Goal: Information Seeking & Learning: Learn about a topic

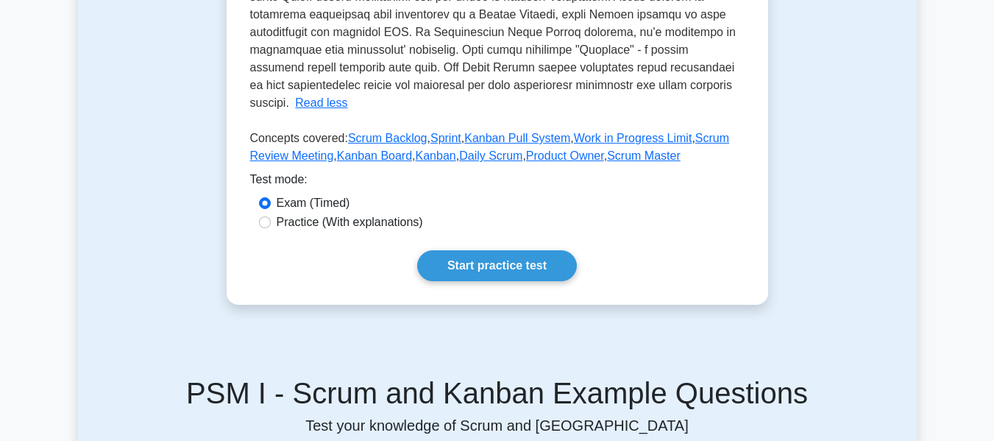
scroll to position [588, 0]
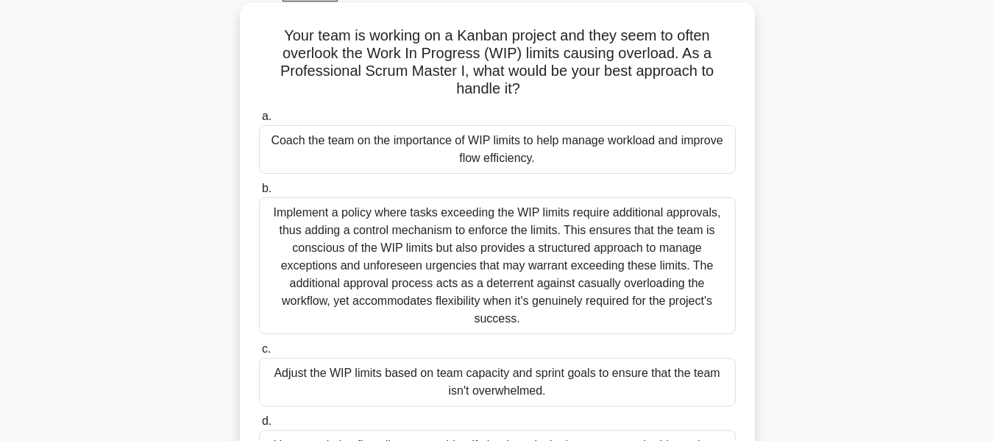
scroll to position [74, 0]
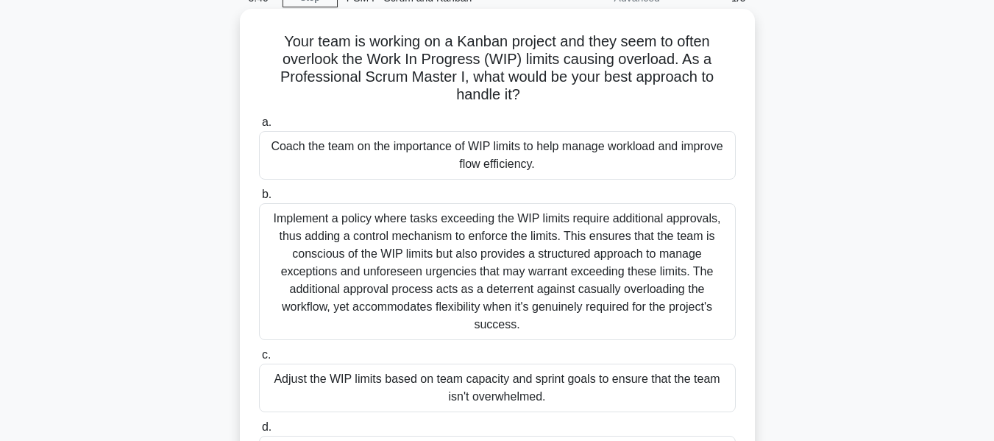
click at [325, 152] on div "Coach the team on the importance of WIP limits to help manage workload and impr…" at bounding box center [497, 155] width 477 height 49
click at [259, 127] on input "a. Coach the team on the importance of WIP limits to help manage workload and i…" at bounding box center [259, 123] width 0 height 10
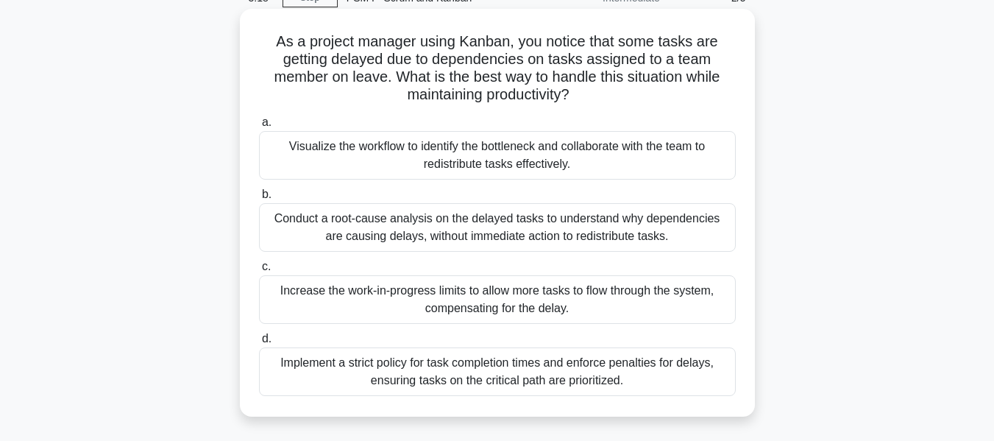
click at [515, 167] on div "Visualize the workflow to identify the bottleneck and collaborate with the team…" at bounding box center [497, 155] width 477 height 49
click at [259, 127] on input "a. Visualize the workflow to identify the bottleneck and collaborate with the t…" at bounding box center [259, 123] width 0 height 10
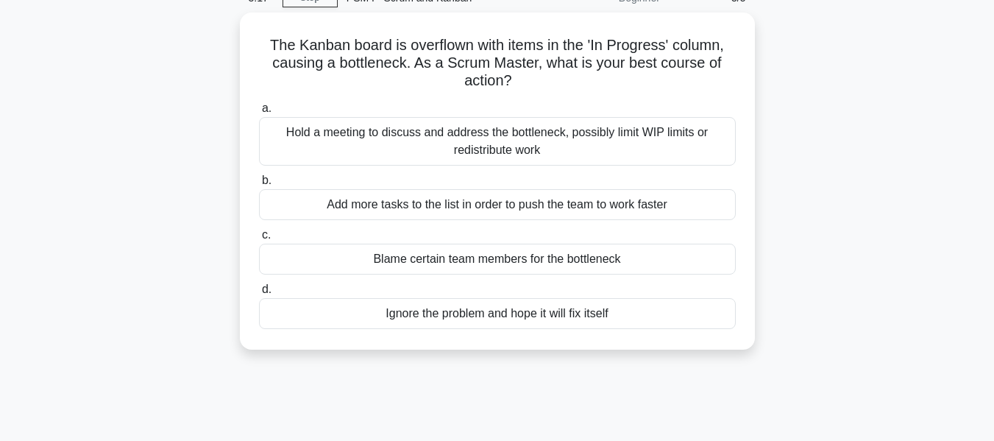
scroll to position [0, 0]
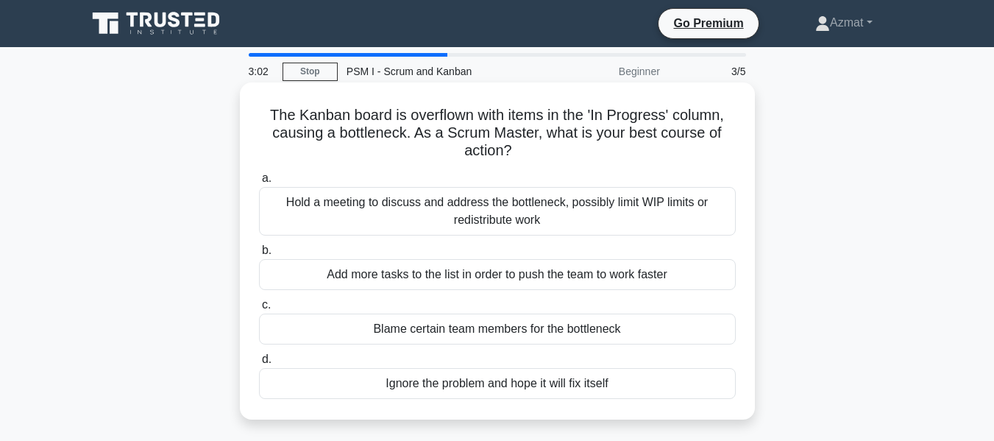
click at [517, 216] on div "Hold a meeting to discuss and address the bottleneck, possibly limit WIP limits…" at bounding box center [497, 211] width 477 height 49
click at [259, 183] on input "a. Hold a meeting to discuss and address the bottleneck, possibly limit WIP lim…" at bounding box center [259, 179] width 0 height 10
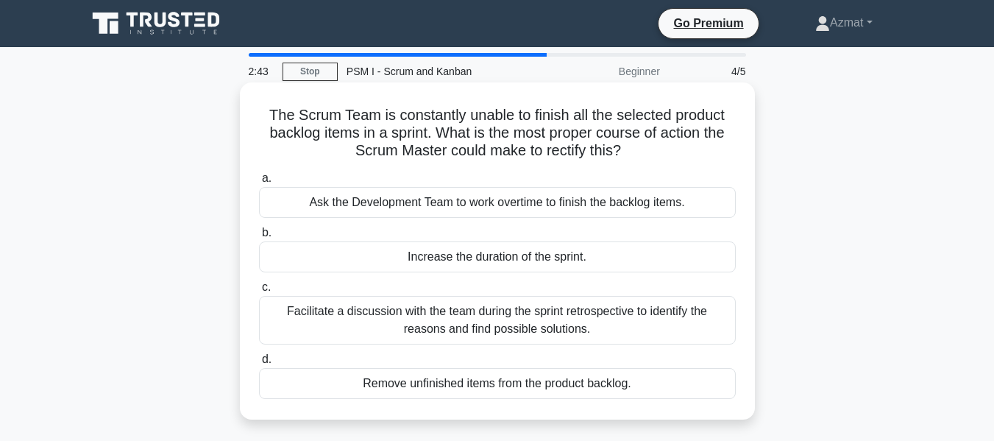
click at [543, 316] on div "Facilitate a discussion with the team during the sprint retrospective to identi…" at bounding box center [497, 320] width 477 height 49
click at [259, 292] on input "c. Facilitate a discussion with the team during the sprint retrospective to ide…" at bounding box center [259, 287] width 0 height 10
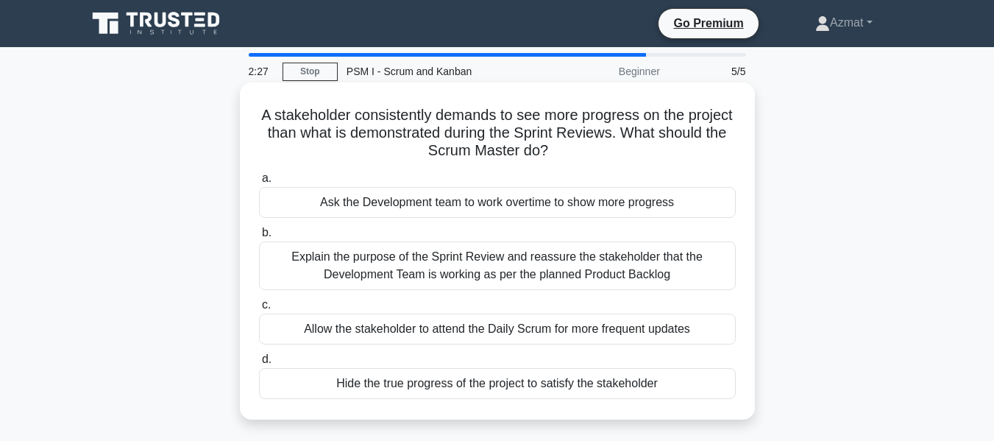
click at [580, 264] on div "Explain the purpose of the Sprint Review and reassure the stakeholder that the …" at bounding box center [497, 265] width 477 height 49
click at [259, 238] on input "b. Explain the purpose of the Sprint Review and reassure the stakeholder that t…" at bounding box center [259, 233] width 0 height 10
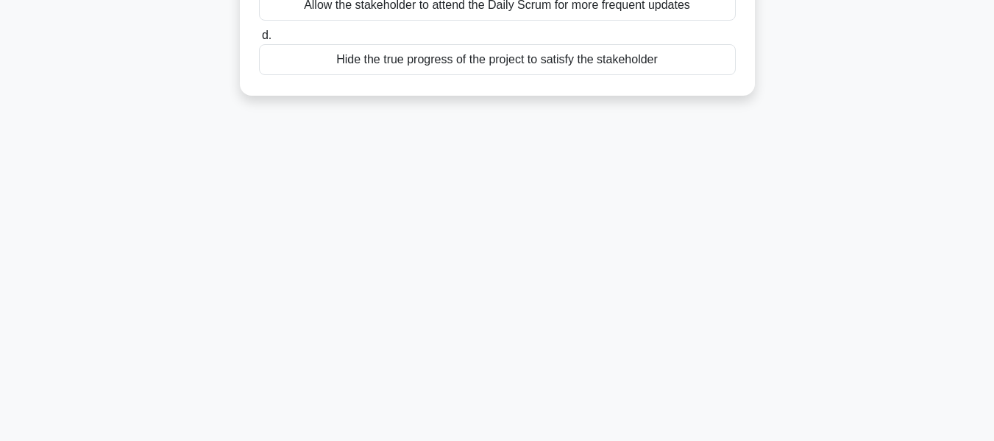
scroll to position [354, 0]
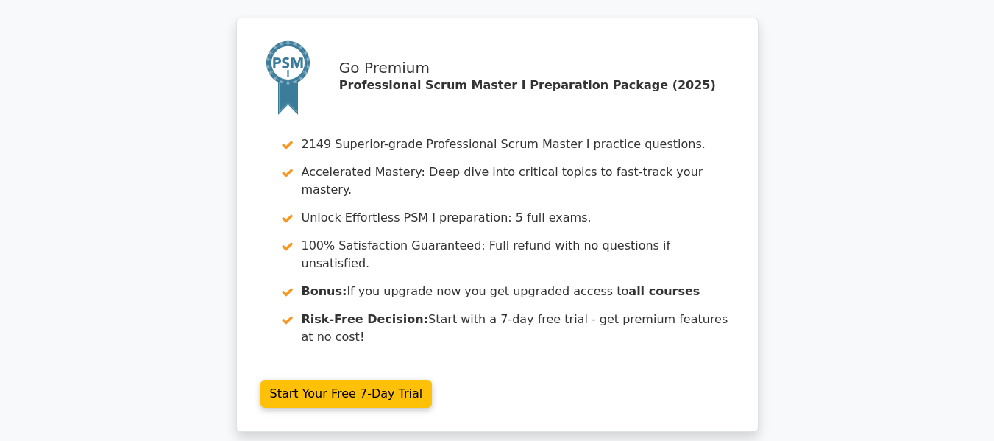
scroll to position [2401, 0]
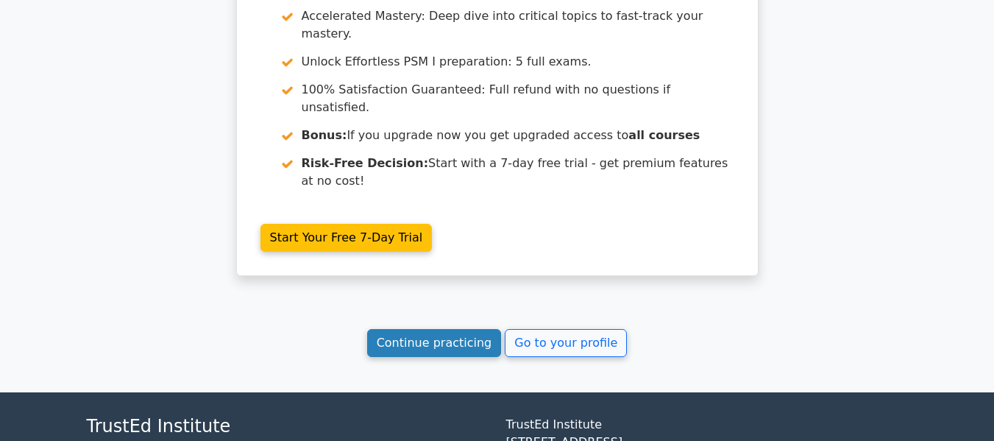
click at [412, 329] on link "Continue practicing" at bounding box center [434, 343] width 135 height 28
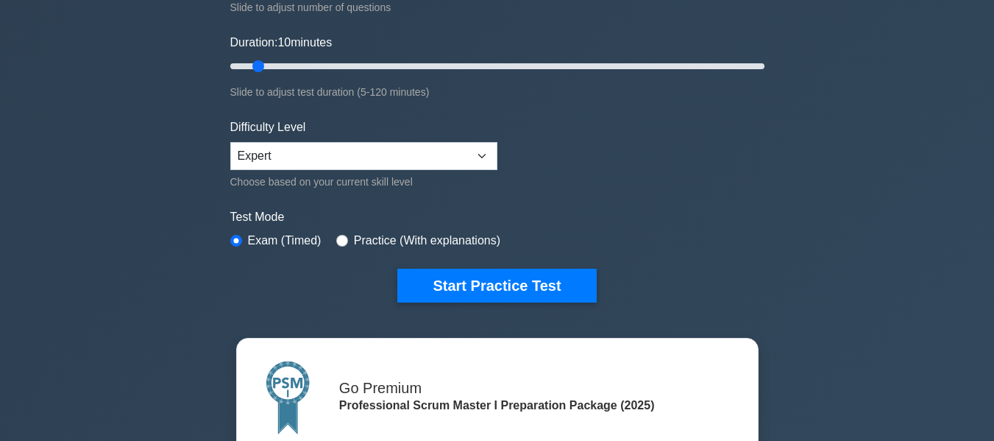
scroll to position [264, 0]
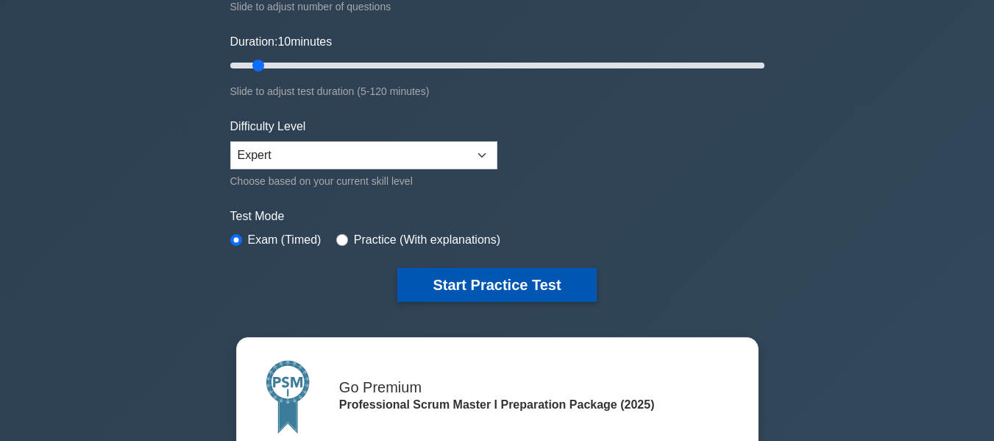
click at [460, 285] on button "Start Practice Test" at bounding box center [496, 285] width 199 height 34
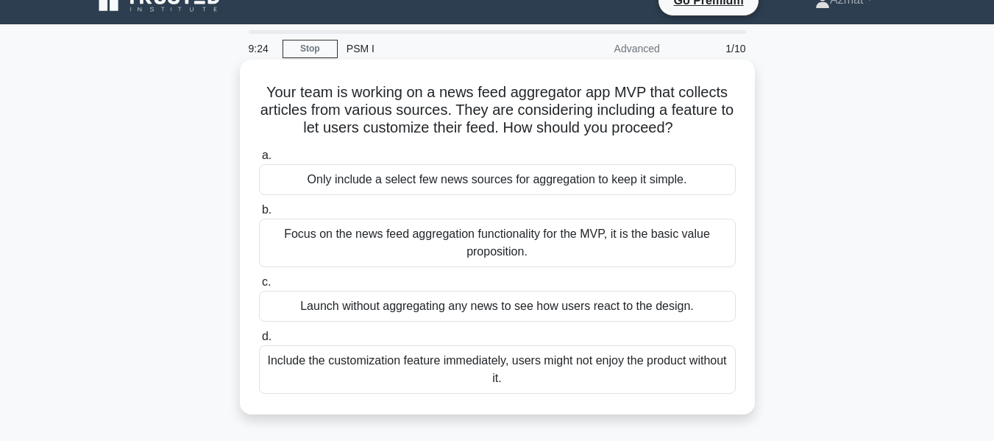
scroll to position [22, 0]
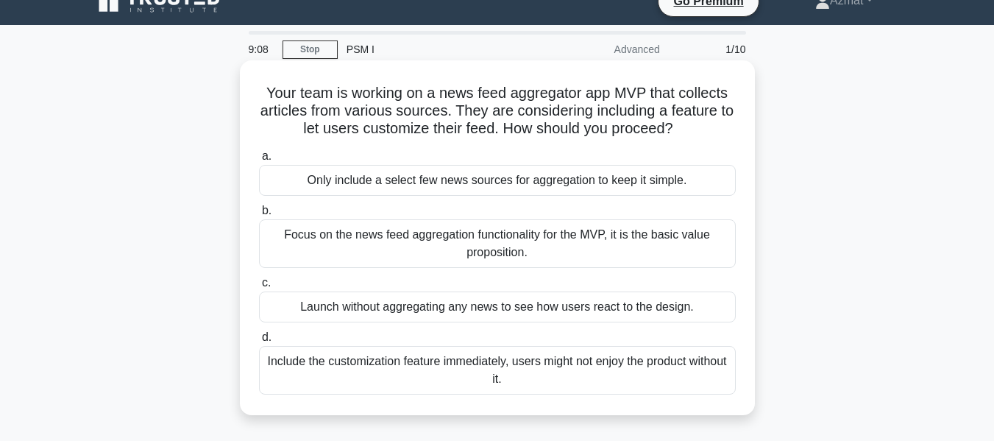
click at [547, 253] on div "Focus on the news feed aggregation functionality for the MVP, it is the basic v…" at bounding box center [497, 243] width 477 height 49
click at [259, 216] on input "b. Focus on the news feed aggregation functionality for the MVP, it is the basi…" at bounding box center [259, 211] width 0 height 10
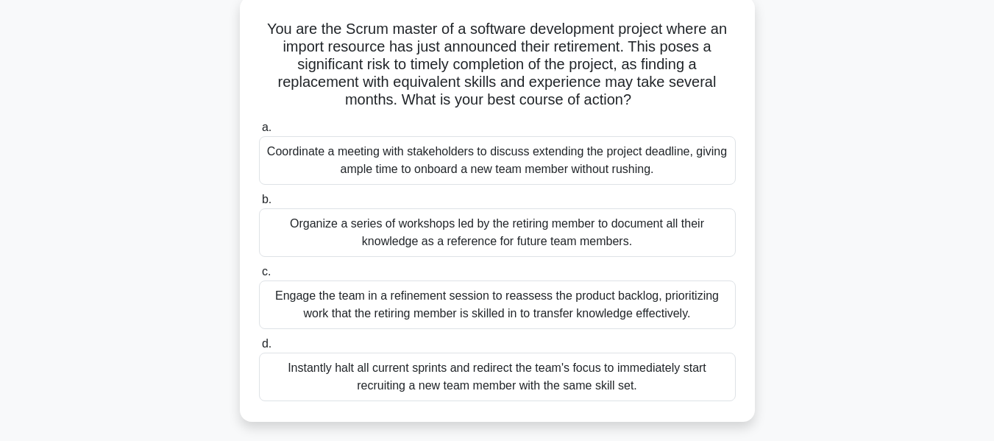
scroll to position [89, 0]
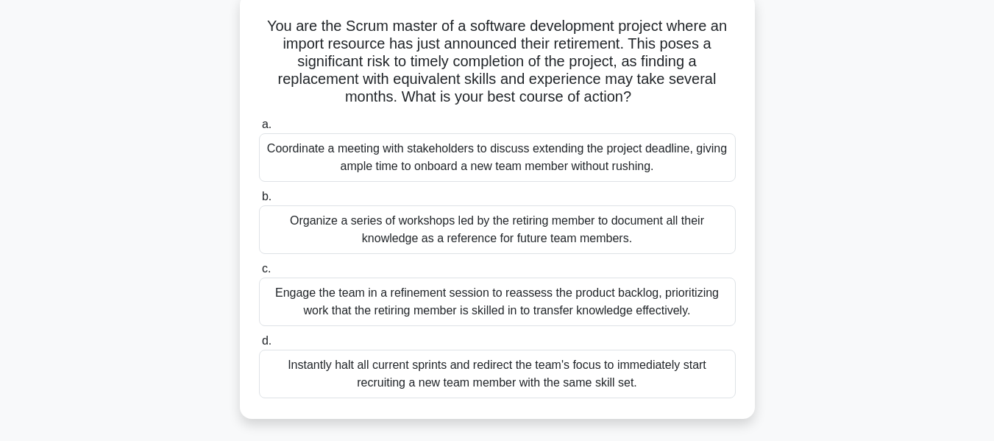
click at [509, 153] on div "Coordinate a meeting with stakeholders to discuss extending the project deadlin…" at bounding box center [497, 157] width 477 height 49
click at [259, 129] on input "a. Coordinate a meeting with stakeholders to discuss extending the project dead…" at bounding box center [259, 125] width 0 height 10
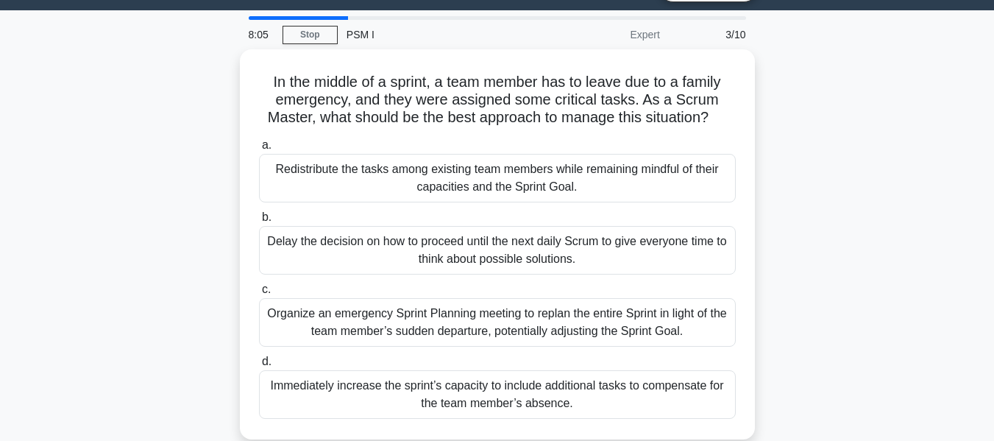
scroll to position [38, 0]
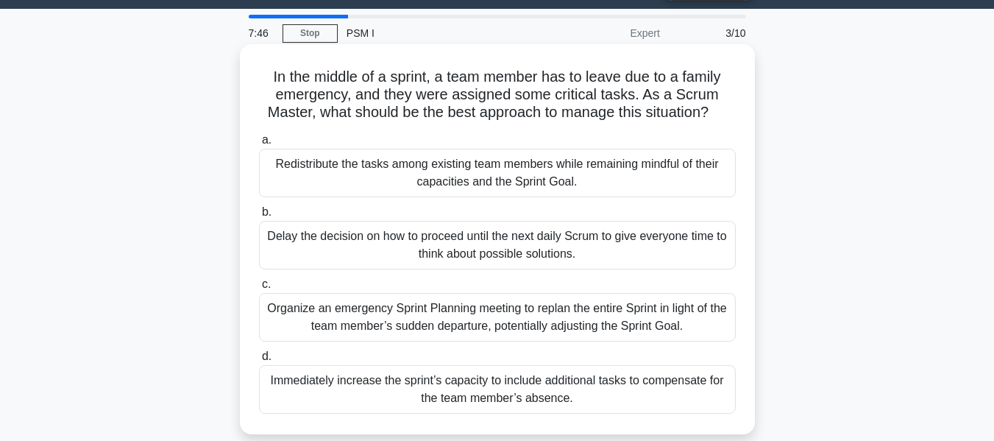
click at [424, 186] on div "Redistribute the tasks among existing team members while remaining mindful of t…" at bounding box center [497, 173] width 477 height 49
click at [259, 145] on input "a. Redistribute the tasks among existing team members while remaining mindful o…" at bounding box center [259, 140] width 0 height 10
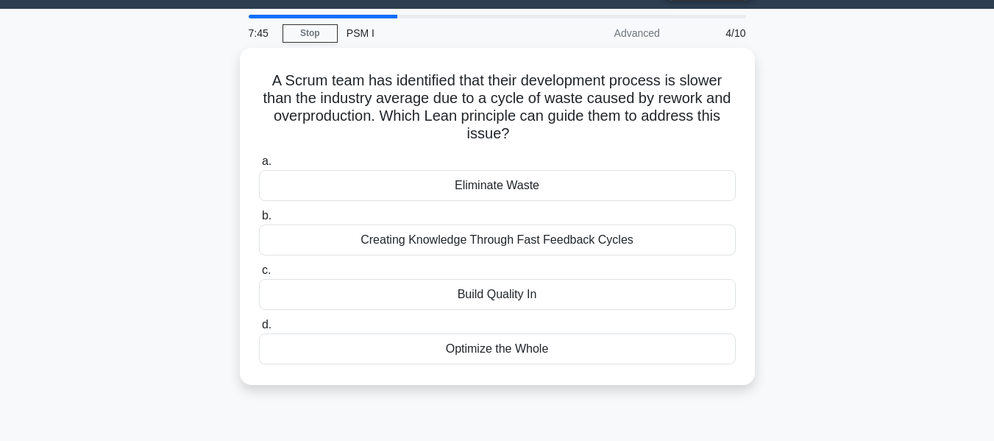
scroll to position [0, 0]
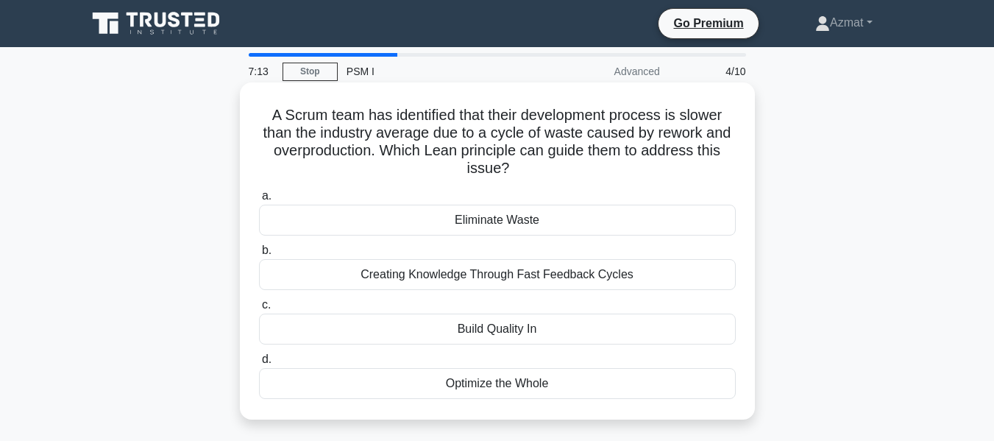
click at [535, 223] on div "Eliminate Waste" at bounding box center [497, 219] width 477 height 31
click at [259, 201] on input "a. Eliminate Waste" at bounding box center [259, 196] width 0 height 10
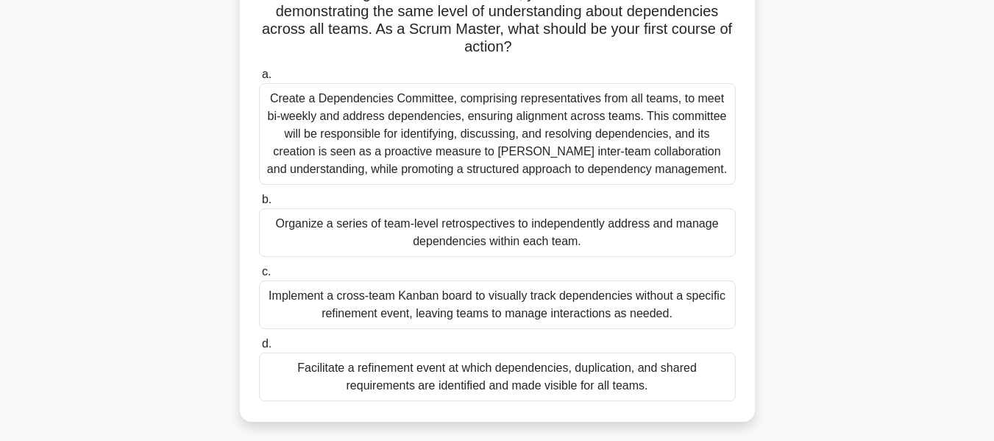
scroll to position [147, 0]
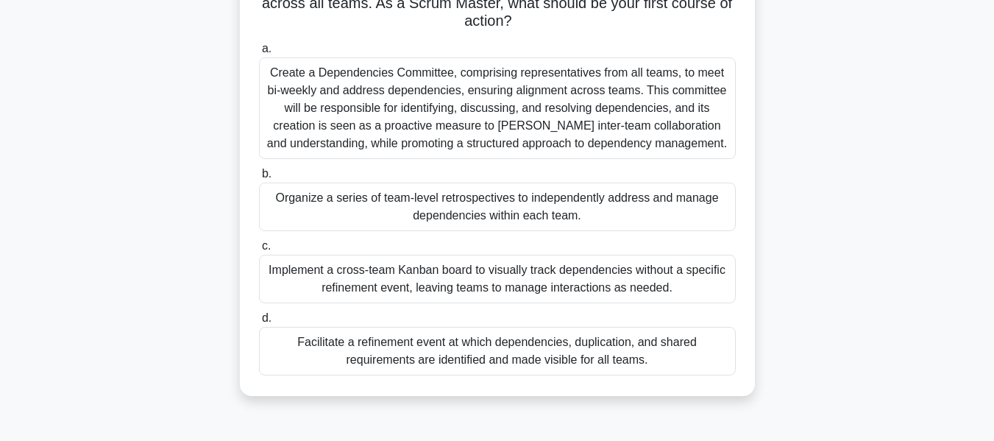
click at [426, 355] on div "Facilitate a refinement event at which dependencies, duplication, and shared re…" at bounding box center [497, 351] width 477 height 49
click at [259, 323] on input "d. Facilitate a refinement event at which dependencies, duplication, and shared…" at bounding box center [259, 318] width 0 height 10
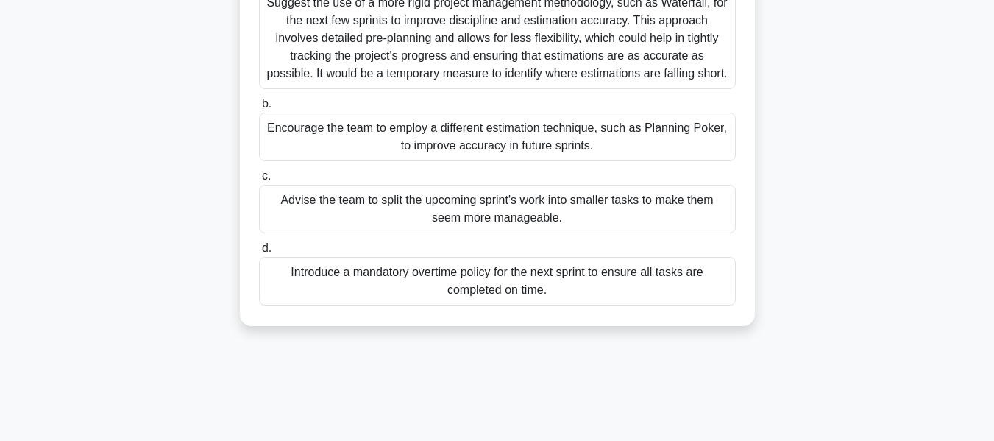
scroll to position [221, 0]
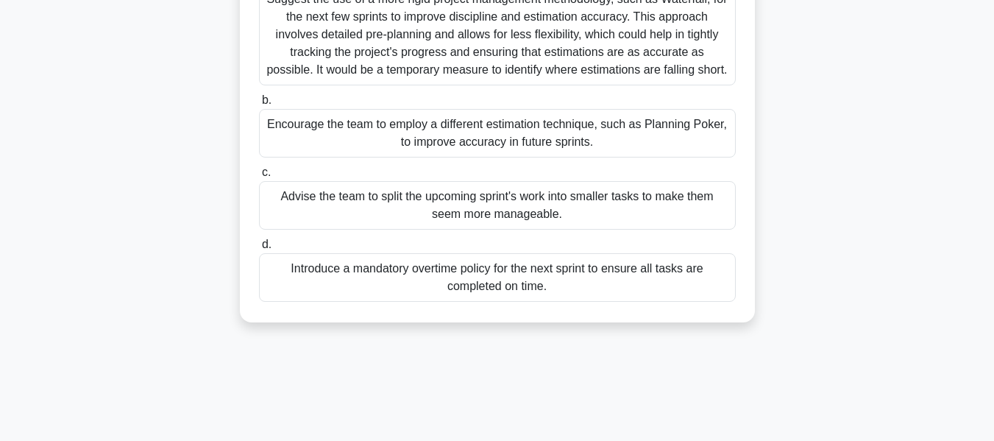
click at [407, 141] on div "Encourage the team to employ a different estimation technique, such as Planning…" at bounding box center [497, 133] width 477 height 49
click at [259, 105] on input "b. Encourage the team to employ a different estimation technique, such as Plann…" at bounding box center [259, 101] width 0 height 10
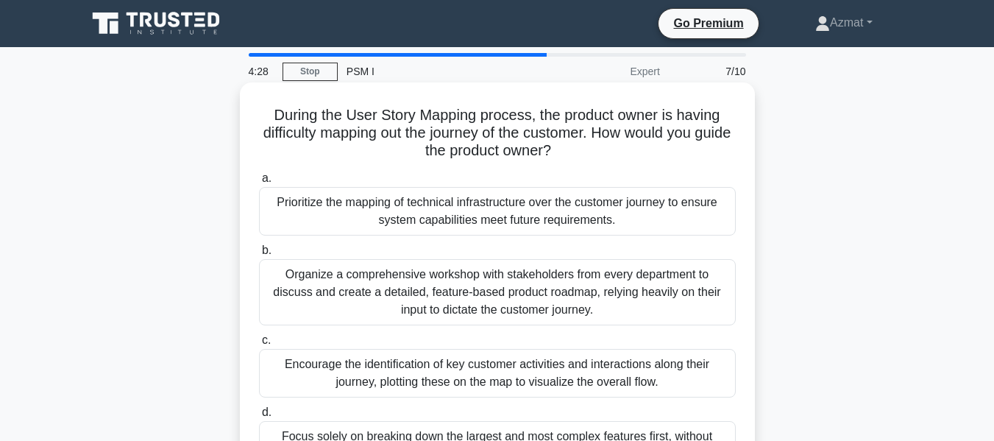
scroll to position [74, 0]
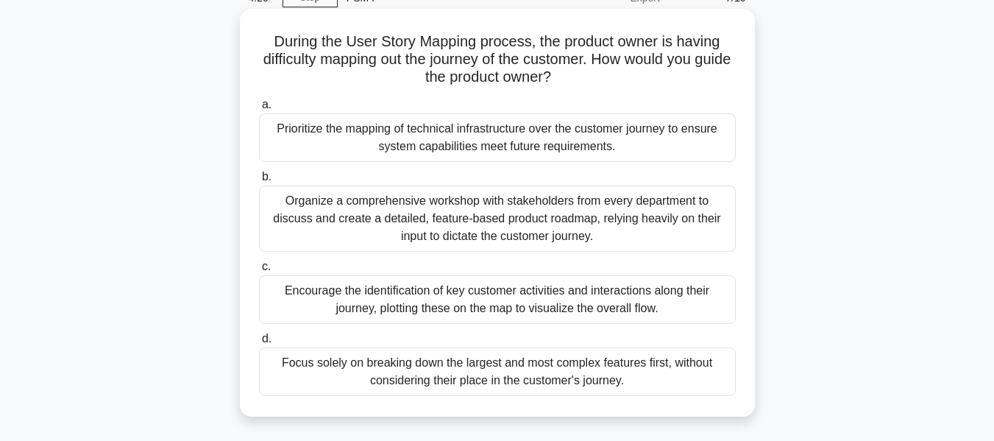
click at [524, 299] on div "Encourage the identification of key customer activities and interactions along …" at bounding box center [497, 299] width 477 height 49
click at [259, 271] on input "c. Encourage the identification of key customer activities and interactions alo…" at bounding box center [259, 267] width 0 height 10
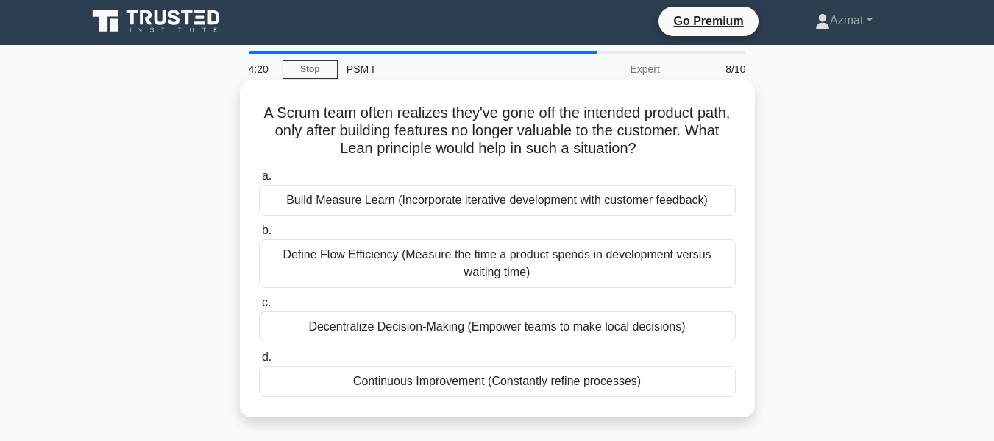
scroll to position [0, 0]
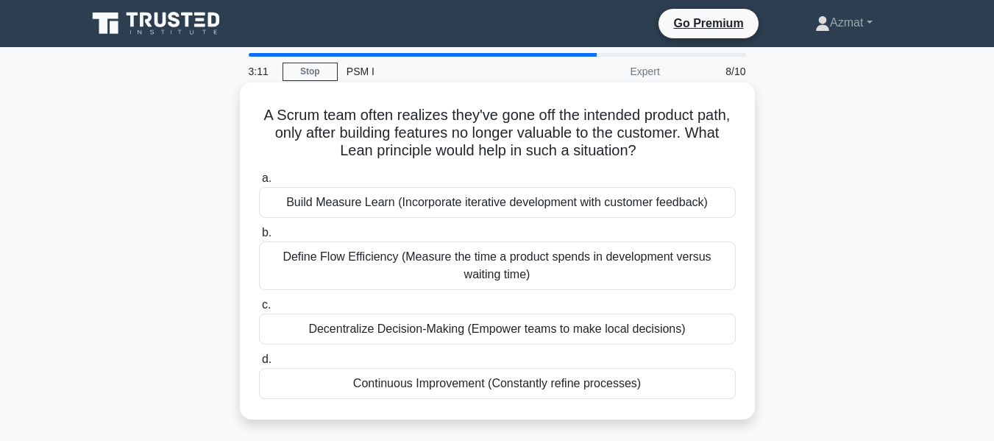
click at [640, 197] on div "Build Measure Learn (Incorporate iterative development with customer feedback)" at bounding box center [497, 202] width 477 height 31
click at [259, 183] on input "a. Build Measure Learn (Incorporate iterative development with customer feedbac…" at bounding box center [259, 179] width 0 height 10
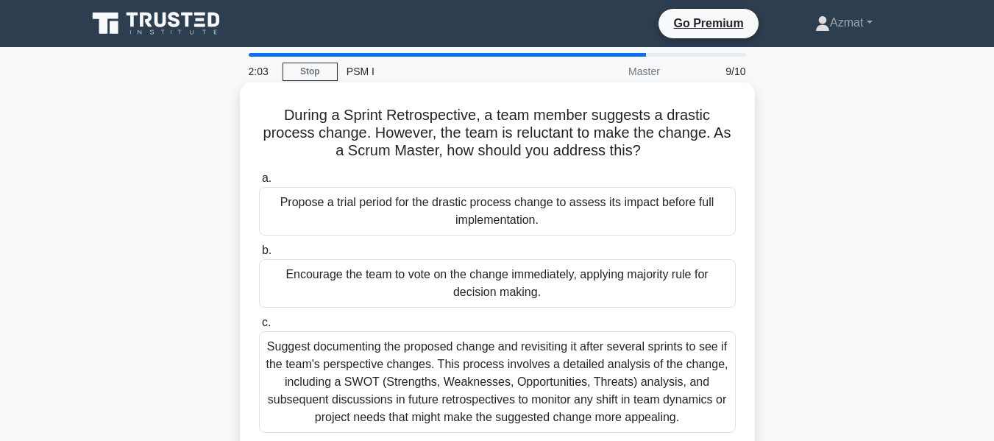
click at [430, 224] on div "Propose a trial period for the drastic process change to assess its impact befo…" at bounding box center [497, 211] width 477 height 49
click at [259, 183] on input "a. Propose a trial period for the drastic process change to assess its impact b…" at bounding box center [259, 179] width 0 height 10
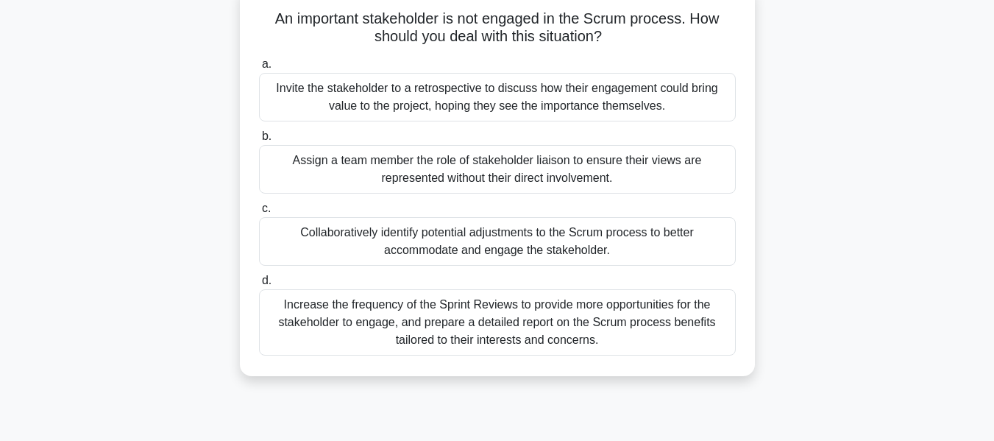
scroll to position [74, 0]
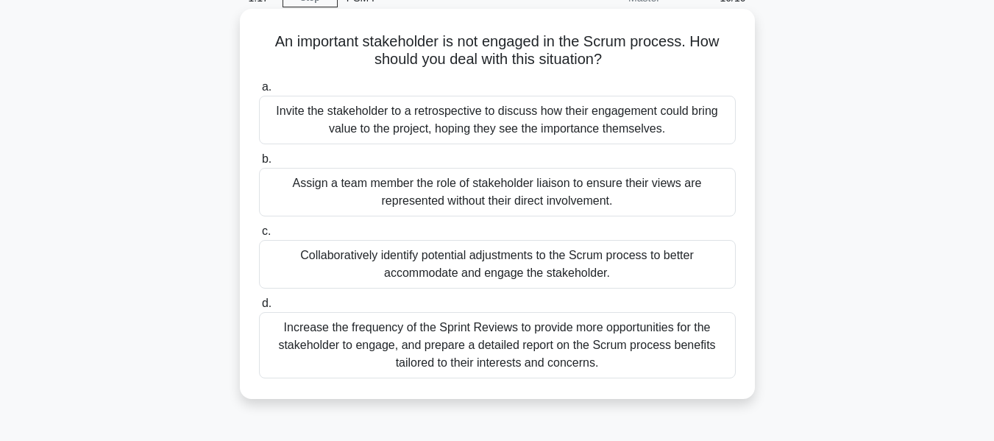
click at [496, 273] on div "Collaboratively identify potential adjustments to the Scrum process to better a…" at bounding box center [497, 264] width 477 height 49
click at [259, 236] on input "c. Collaboratively identify potential adjustments to the Scrum process to bette…" at bounding box center [259, 232] width 0 height 10
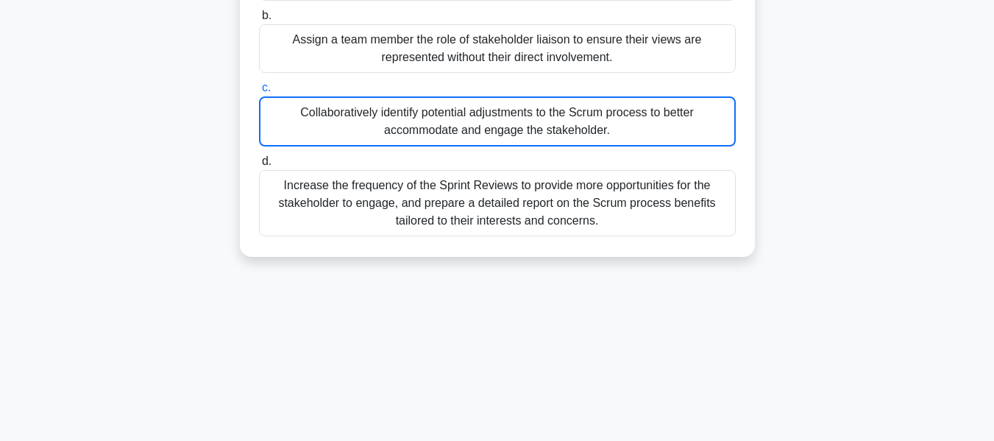
scroll to position [216, 0]
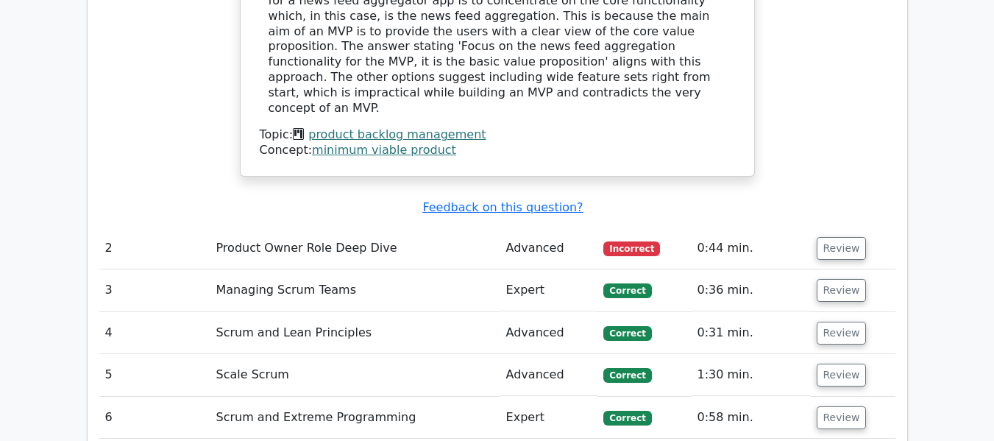
scroll to position [1765, 0]
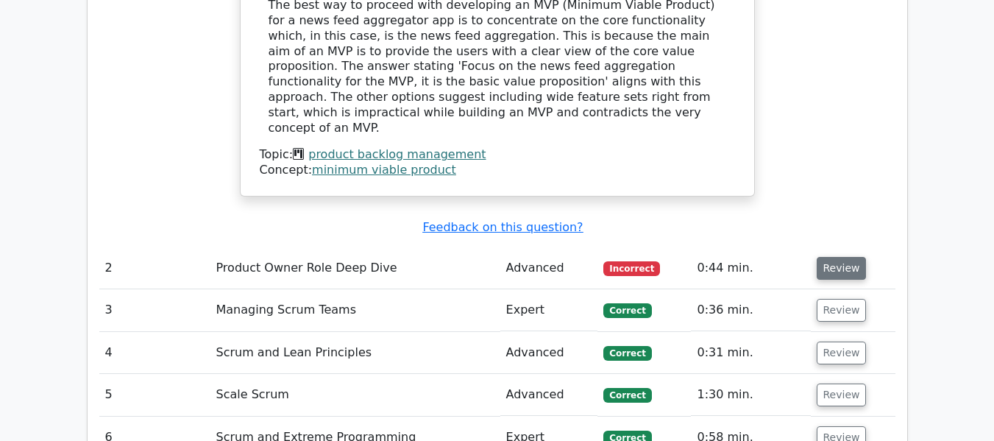
click at [843, 257] on button "Review" at bounding box center [841, 268] width 50 height 23
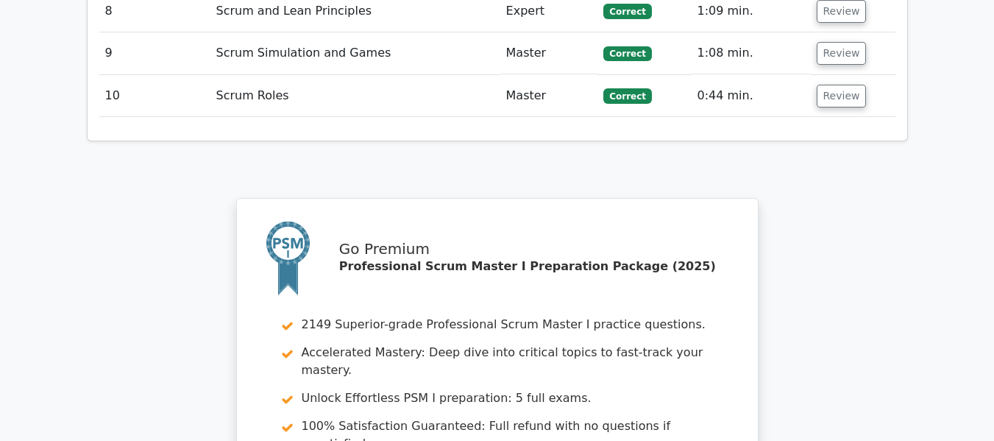
scroll to position [3231, 0]
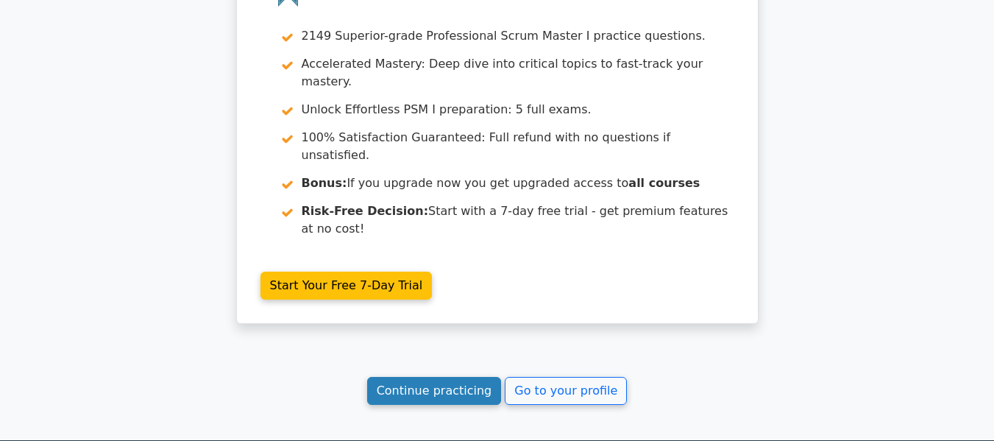
click at [444, 377] on link "Continue practicing" at bounding box center [434, 391] width 135 height 28
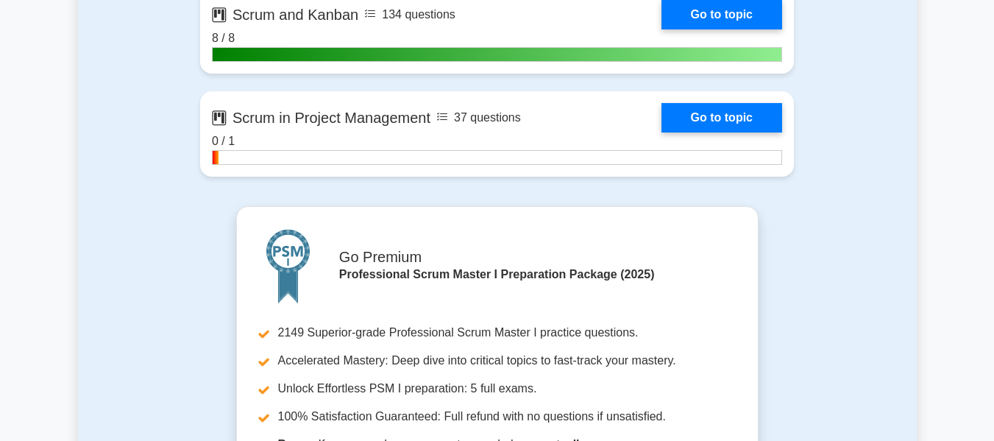
scroll to position [3898, 0]
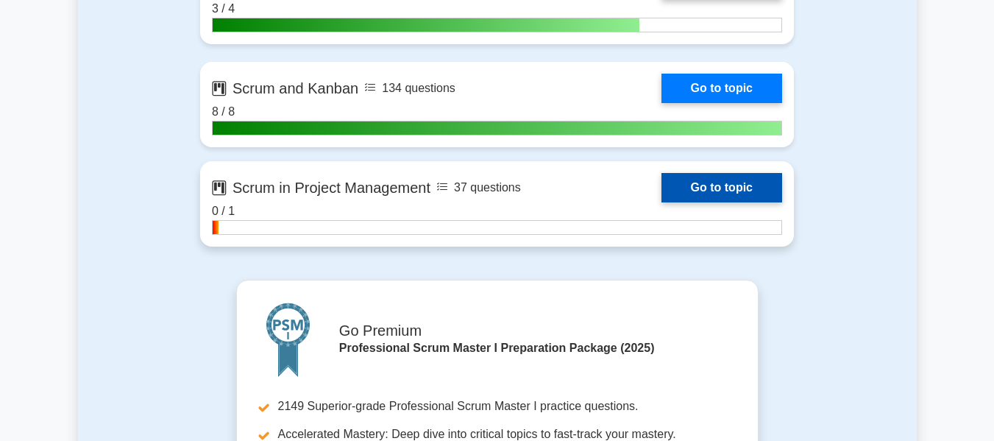
click at [741, 196] on link "Go to topic" at bounding box center [721, 187] width 121 height 29
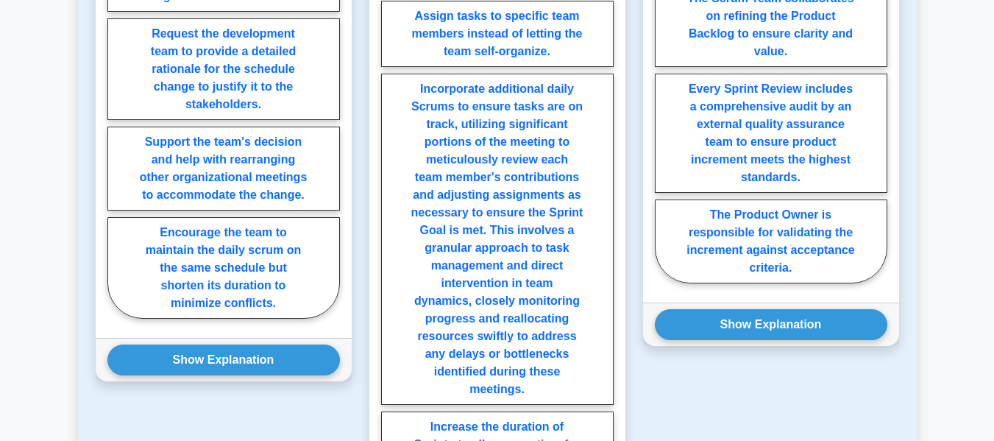
scroll to position [1325, 0]
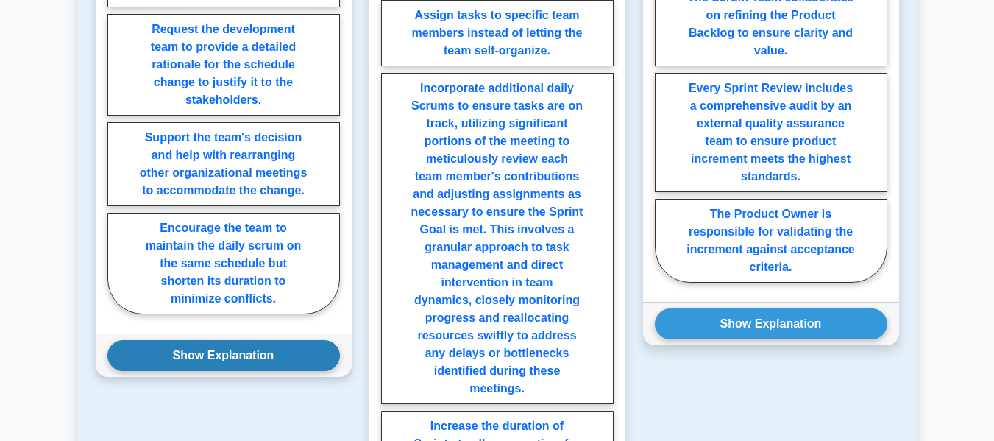
click at [244, 361] on button "Show Explanation" at bounding box center [223, 355] width 232 height 31
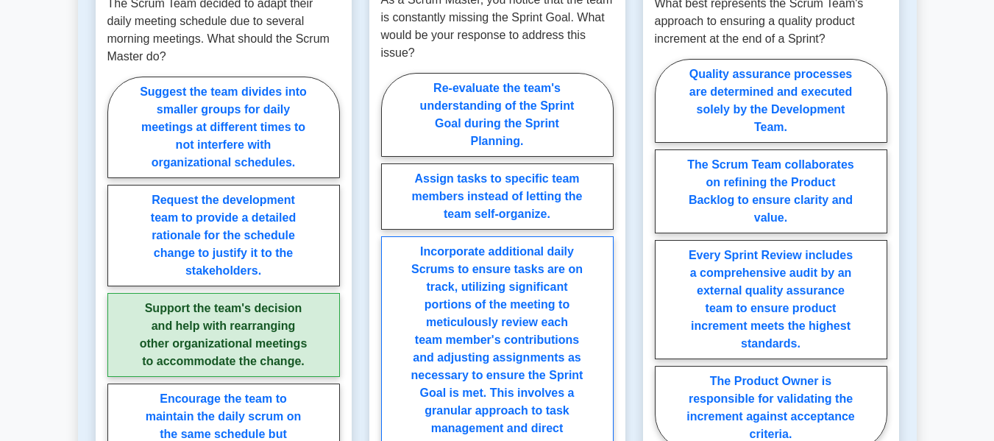
scroll to position [1157, 0]
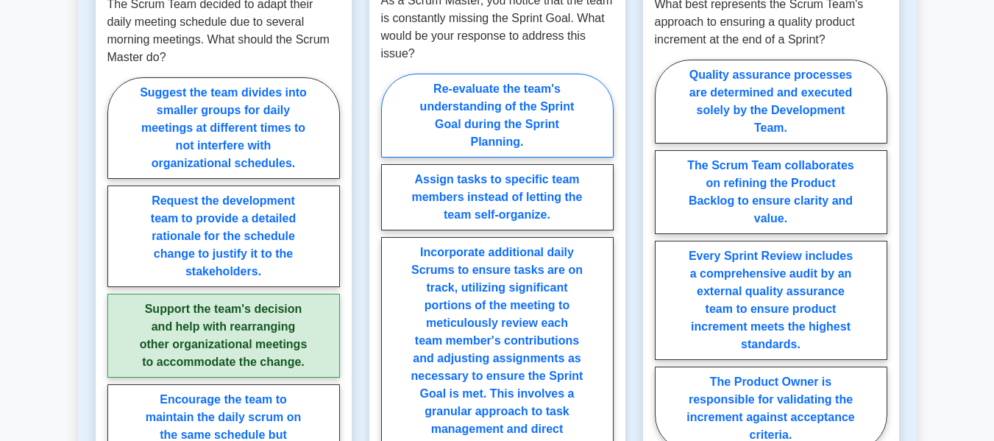
click at [540, 129] on label "Re-evaluate the team's understanding of the Sprint Goal during the Sprint Plann…" at bounding box center [497, 116] width 232 height 84
click at [391, 357] on input "Re-evaluate the team's understanding of the Sprint Goal during the Sprint Plann…" at bounding box center [386, 362] width 10 height 10
radio input "true"
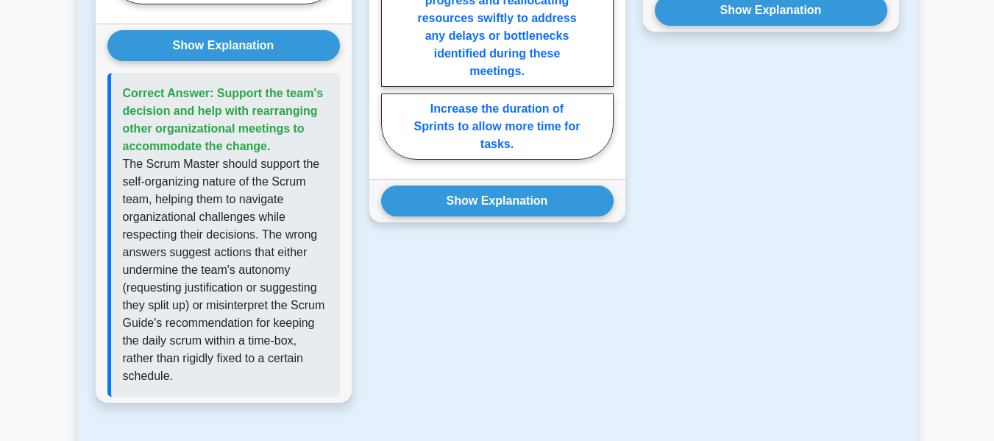
scroll to position [1639, 0]
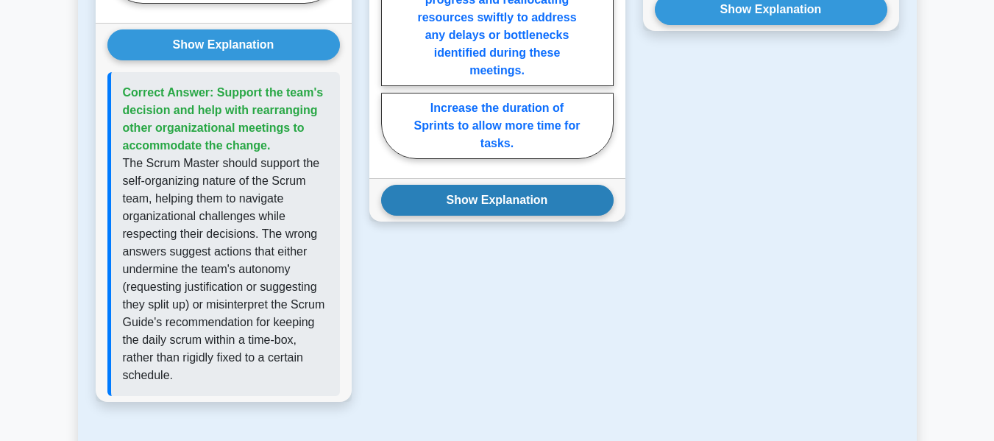
click at [494, 195] on button "Show Explanation" at bounding box center [497, 200] width 232 height 31
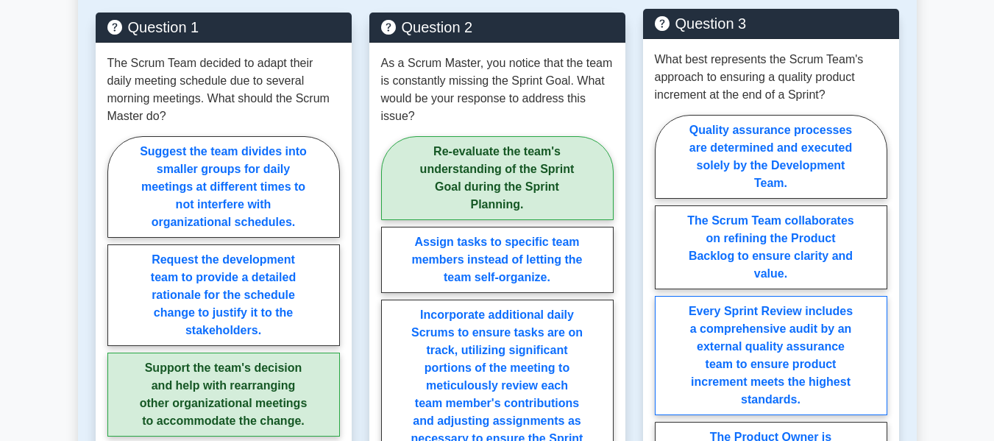
scroll to position [1097, 0]
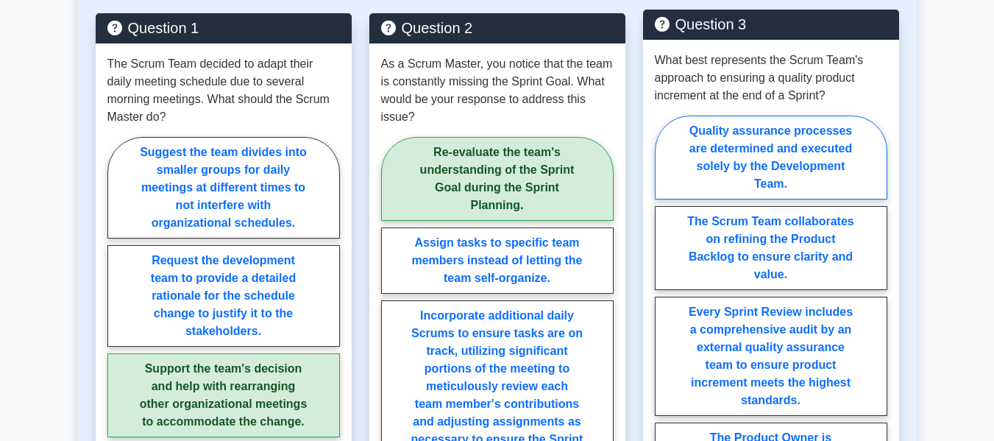
click at [838, 186] on label "Quality assurance processes are determined and executed solely by the Developme…" at bounding box center [771, 157] width 232 height 84
click at [664, 310] on input "Quality assurance processes are determined and executed solely by the Developme…" at bounding box center [660, 315] width 10 height 10
radio input "true"
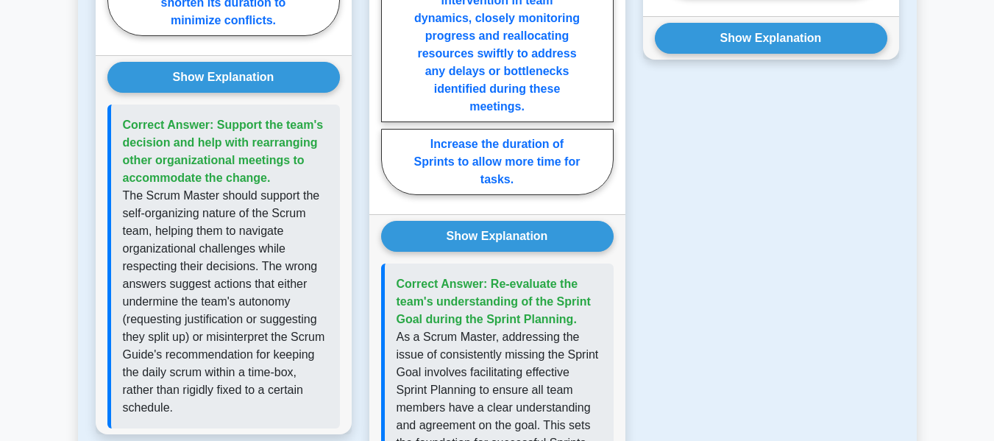
scroll to position [1617, 0]
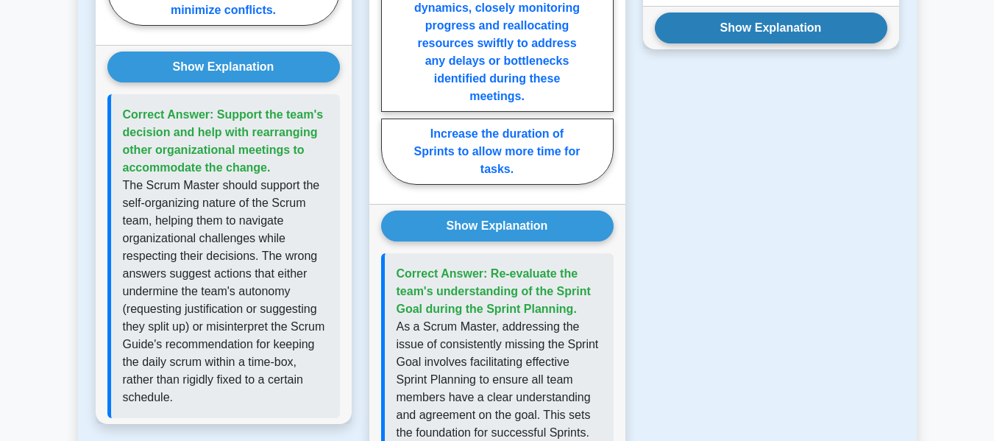
click at [802, 25] on button "Show Explanation" at bounding box center [771, 28] width 232 height 31
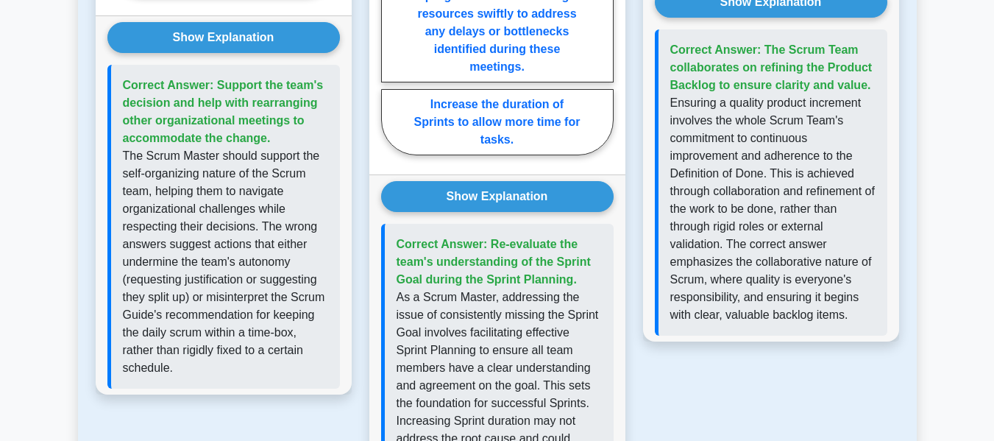
scroll to position [1647, 0]
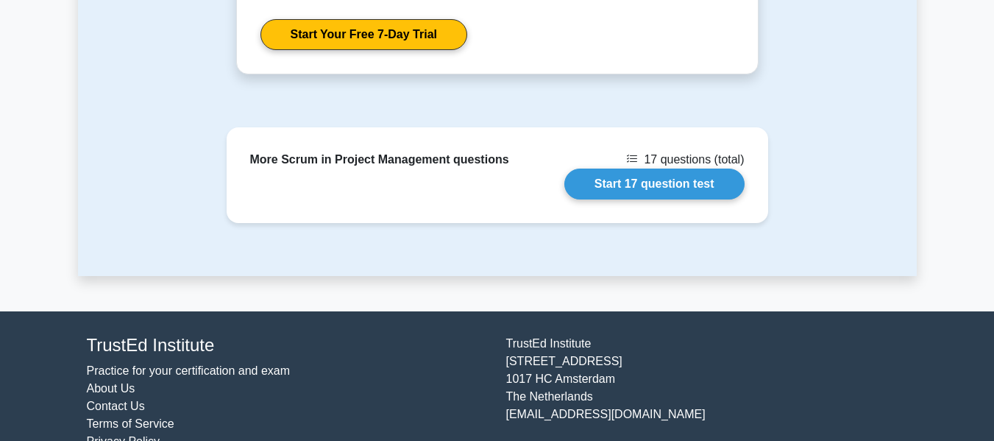
scroll to position [2628, 0]
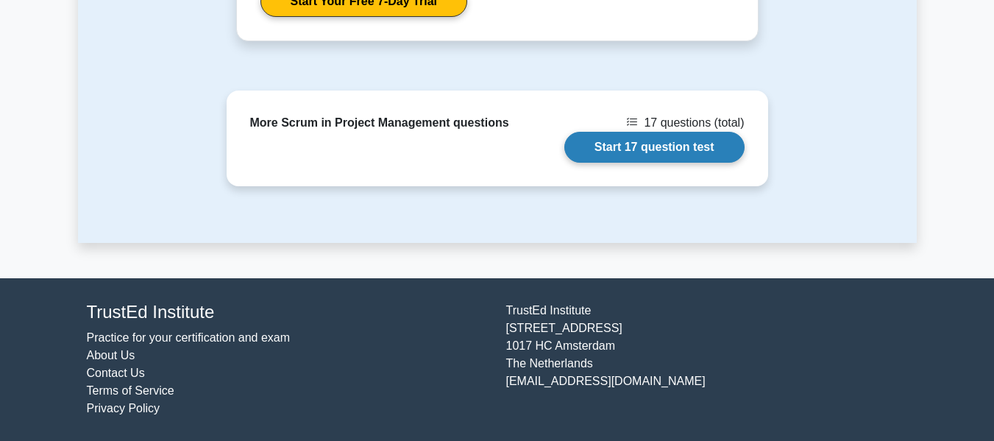
click at [681, 148] on link "Start 17 question test" at bounding box center [654, 147] width 180 height 31
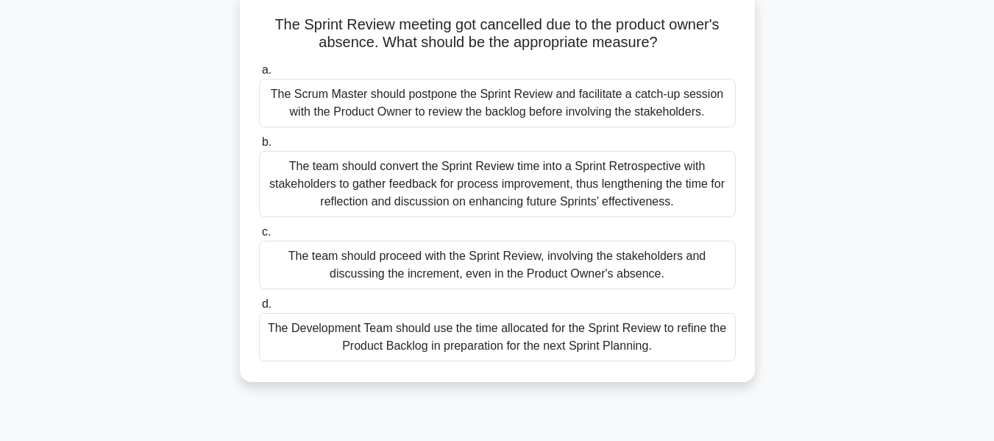
scroll to position [93, 0]
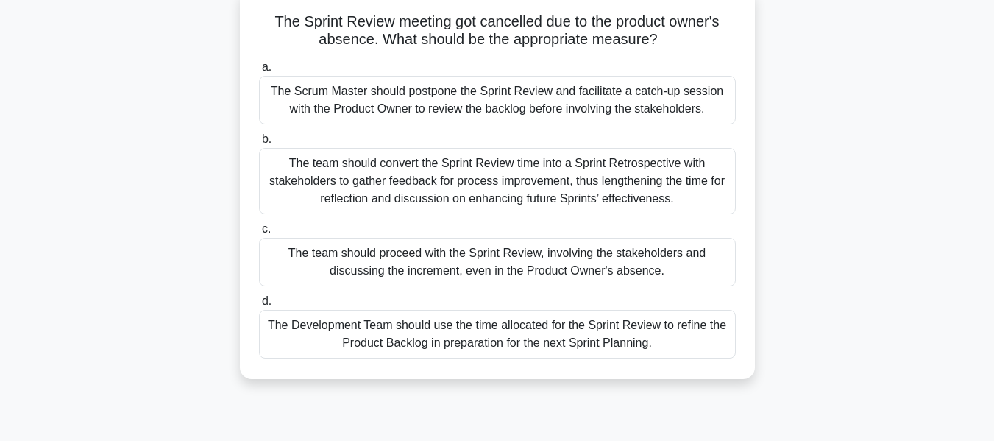
click at [574, 99] on div "The Scrum Master should postpone the Sprint Review and facilitate a catch-up se…" at bounding box center [497, 100] width 477 height 49
click at [259, 72] on input "a. The Scrum Master should postpone the Sprint Review and facilitate a catch-up…" at bounding box center [259, 68] width 0 height 10
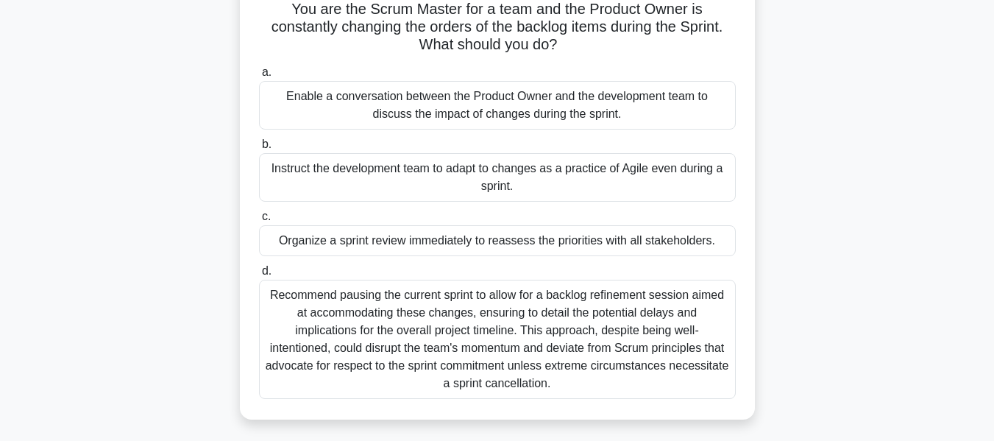
scroll to position [107, 0]
click at [447, 118] on div "Enable a conversation between the Product Owner and the development team to dis…" at bounding box center [497, 104] width 477 height 49
click at [259, 76] on input "a. Enable a conversation between the Product Owner and the development team to …" at bounding box center [259, 72] width 0 height 10
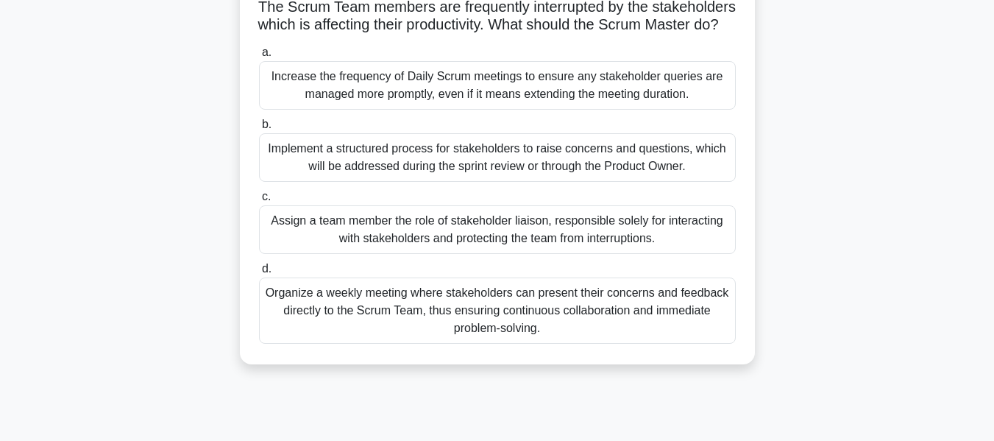
scroll to position [109, 0]
click at [391, 180] on div "Implement a structured process for stakeholders to raise concerns and questions…" at bounding box center [497, 156] width 477 height 49
click at [259, 129] on input "b. Implement a structured process for stakeholders to raise concerns and questi…" at bounding box center [259, 124] width 0 height 10
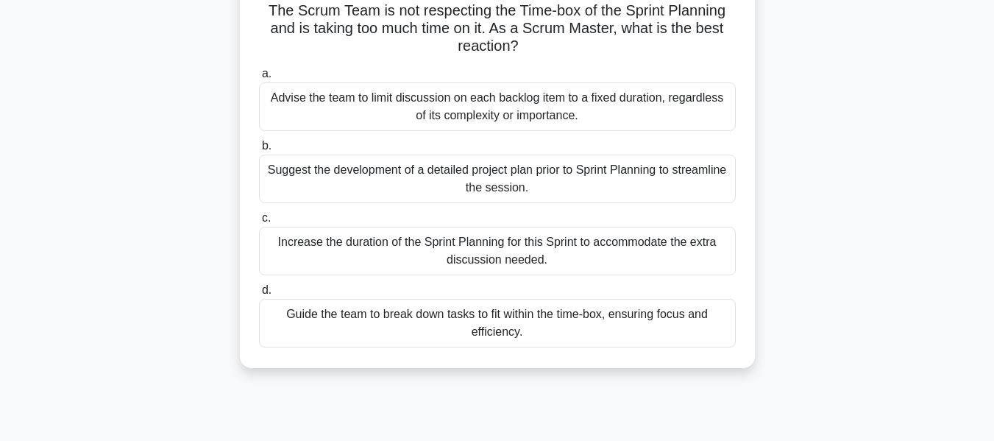
scroll to position [105, 0]
click at [416, 318] on div "Guide the team to break down tasks to fit within the time-box, ensuring focus a…" at bounding box center [497, 322] width 477 height 49
click at [259, 294] on input "d. Guide the team to break down tasks to fit within the time-box, ensuring focu…" at bounding box center [259, 290] width 0 height 10
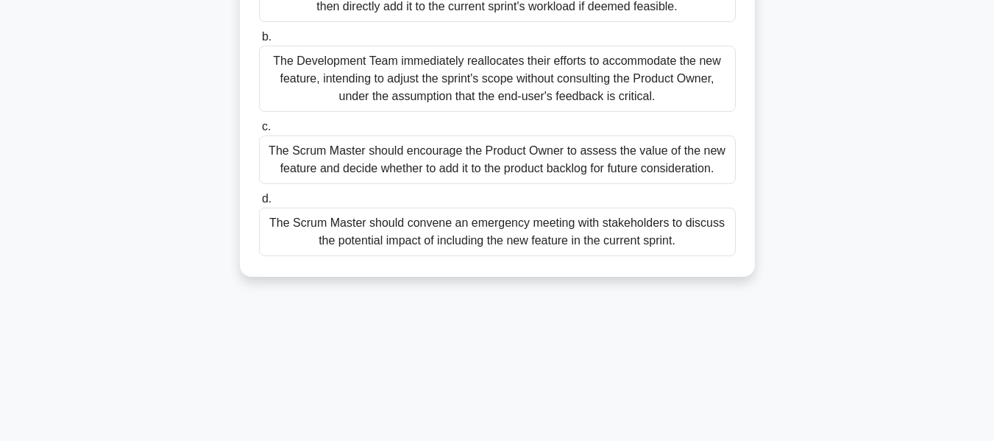
scroll to position [214, 0]
click at [452, 170] on div "The Scrum Master should encourage the Product Owner to assess the value of the …" at bounding box center [497, 159] width 477 height 49
click at [259, 131] on input "c. The Scrum Master should encourage the Product Owner to assess the value of t…" at bounding box center [259, 126] width 0 height 10
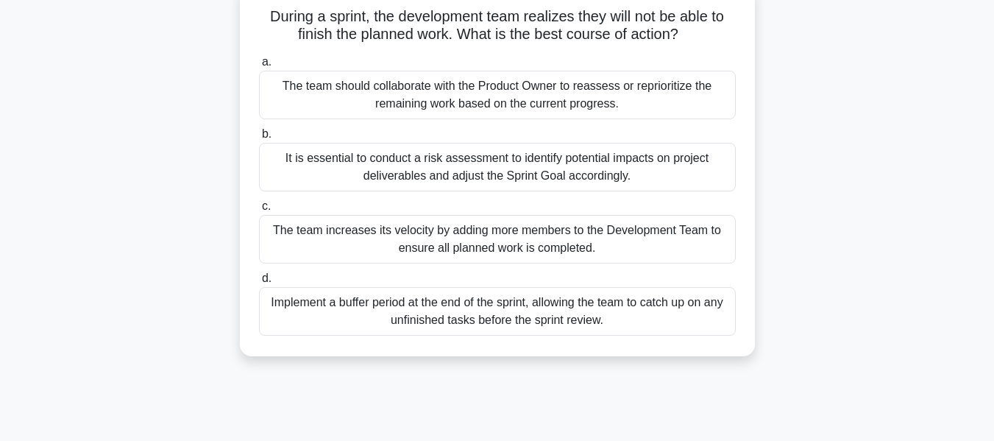
scroll to position [103, 0]
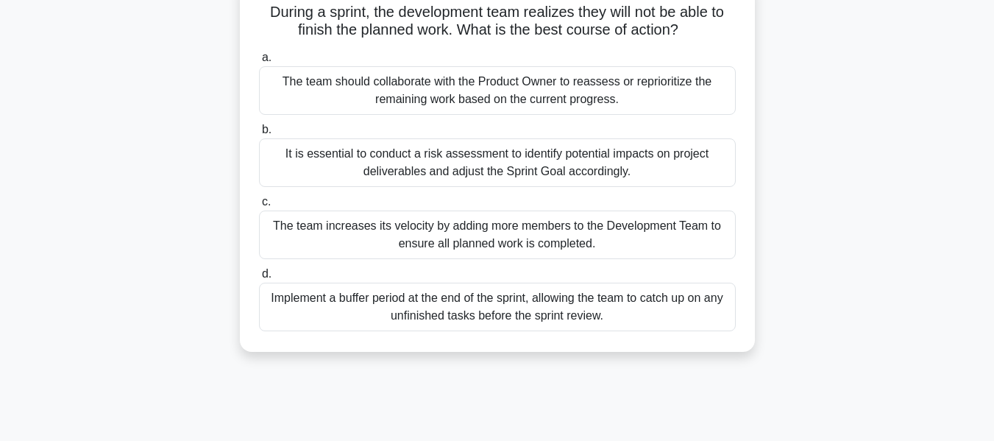
click at [417, 94] on div "The team should collaborate with the Product Owner to reassess or reprioritize …" at bounding box center [497, 90] width 477 height 49
click at [259, 63] on input "a. The team should collaborate with the Product Owner to reassess or reprioriti…" at bounding box center [259, 58] width 0 height 10
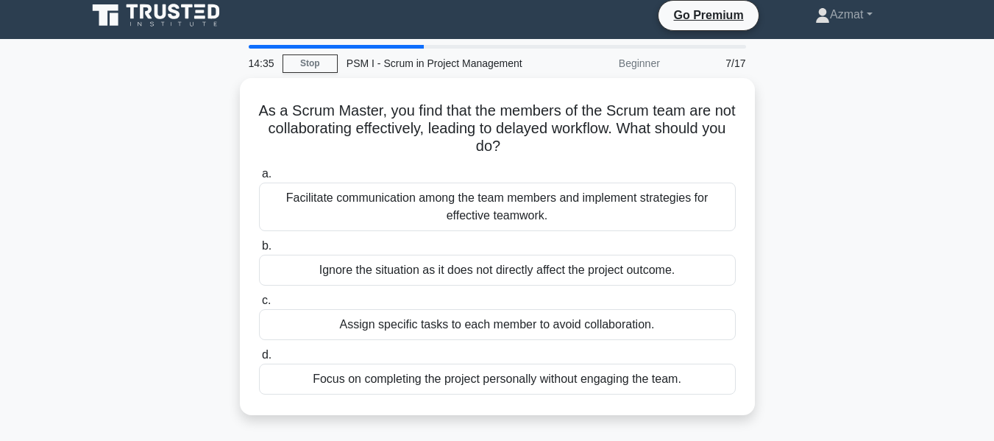
scroll to position [0, 0]
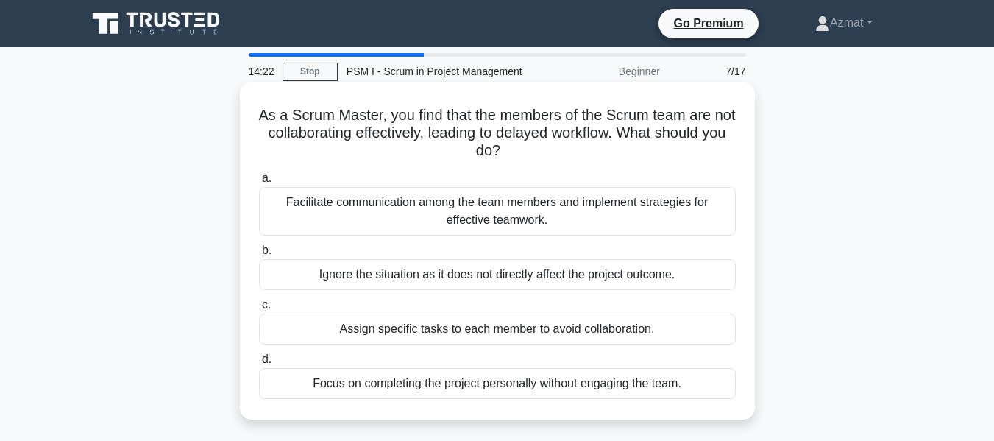
click at [542, 202] on div "Facilitate communication among the team members and implement strategies for ef…" at bounding box center [497, 211] width 477 height 49
click at [259, 183] on input "a. Facilitate communication among the team members and implement strategies for…" at bounding box center [259, 179] width 0 height 10
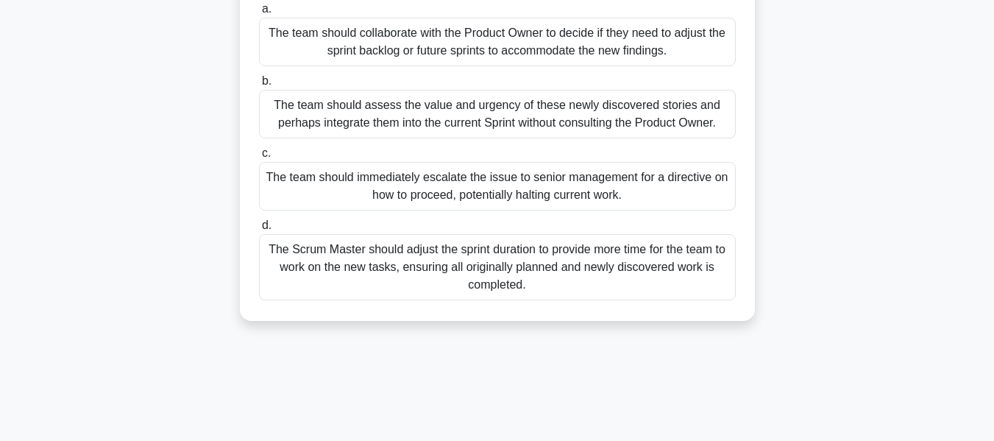
scroll to position [79, 0]
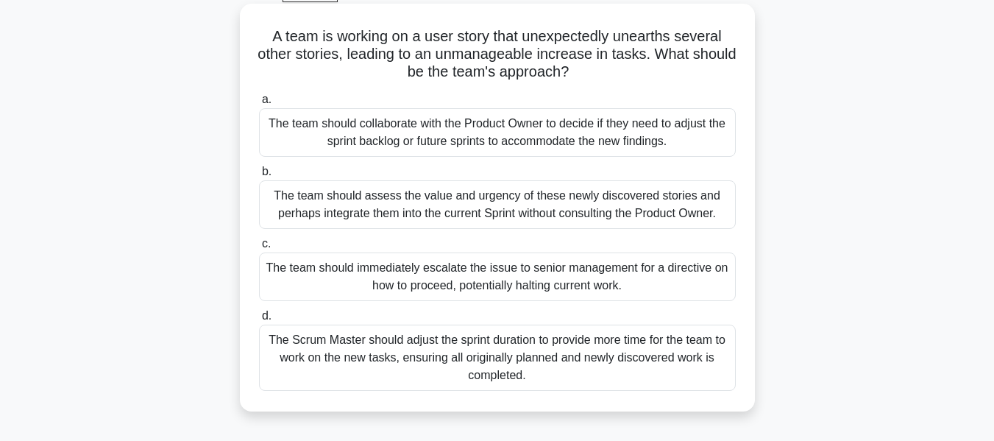
click at [522, 140] on div "The team should collaborate with the Product Owner to decide if they need to ad…" at bounding box center [497, 132] width 477 height 49
click at [259, 104] on input "a. The team should collaborate with the Product Owner to decide if they need to…" at bounding box center [259, 100] width 0 height 10
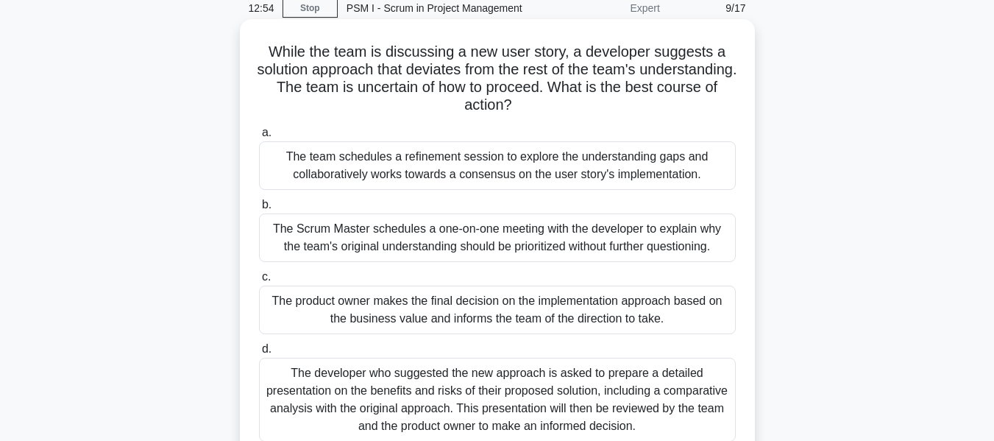
scroll to position [64, 0]
click at [401, 399] on div "The developer who suggested the new approach is asked to prepare a detailed pre…" at bounding box center [497, 399] width 477 height 84
click at [259, 353] on input "d. The developer who suggested the new approach is asked to prepare a detailed …" at bounding box center [259, 349] width 0 height 10
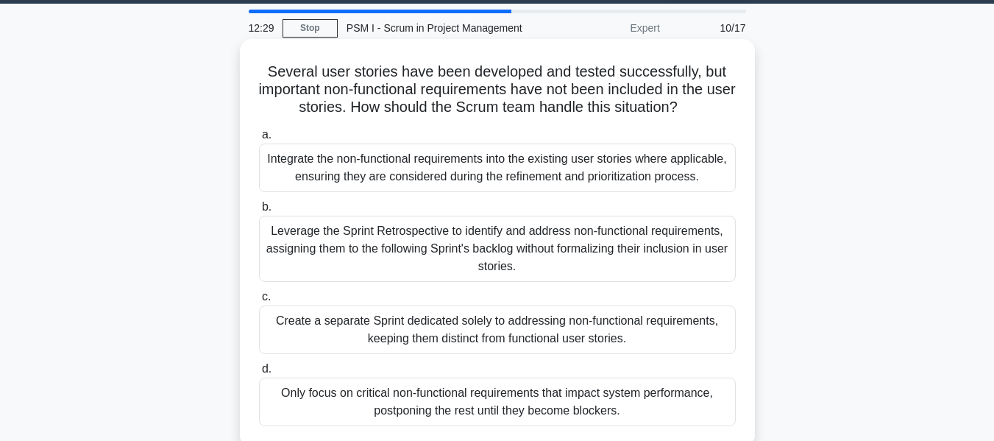
scroll to position [44, 0]
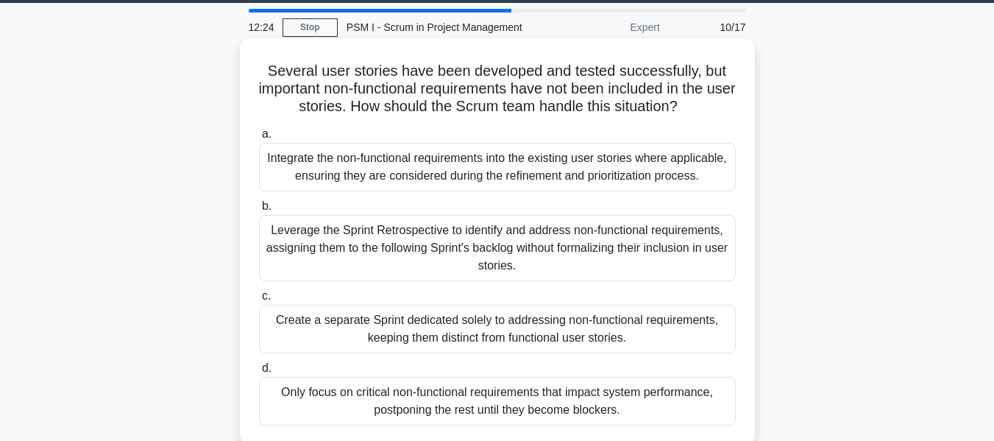
click at [464, 244] on div "Leverage the Sprint Retrospective to identify and address non-functional requir…" at bounding box center [497, 248] width 477 height 66
click at [259, 211] on input "b. Leverage the Sprint Retrospective to identify and address non-functional req…" at bounding box center [259, 207] width 0 height 10
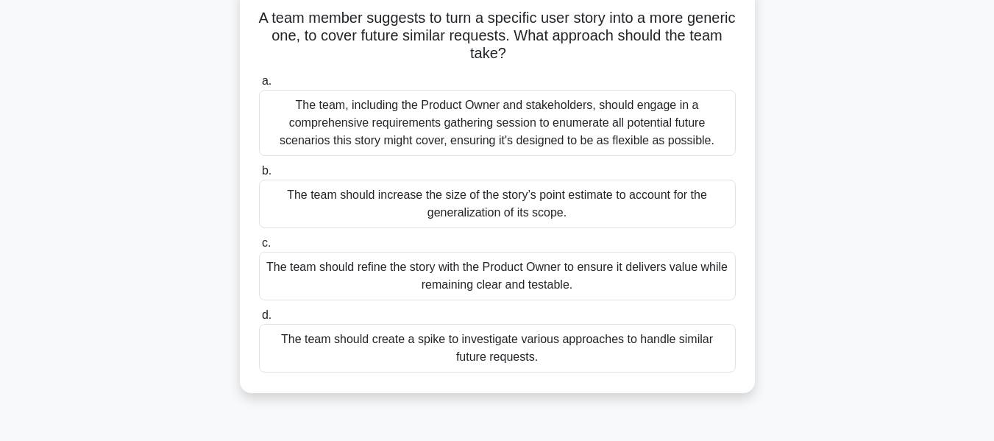
scroll to position [108, 0]
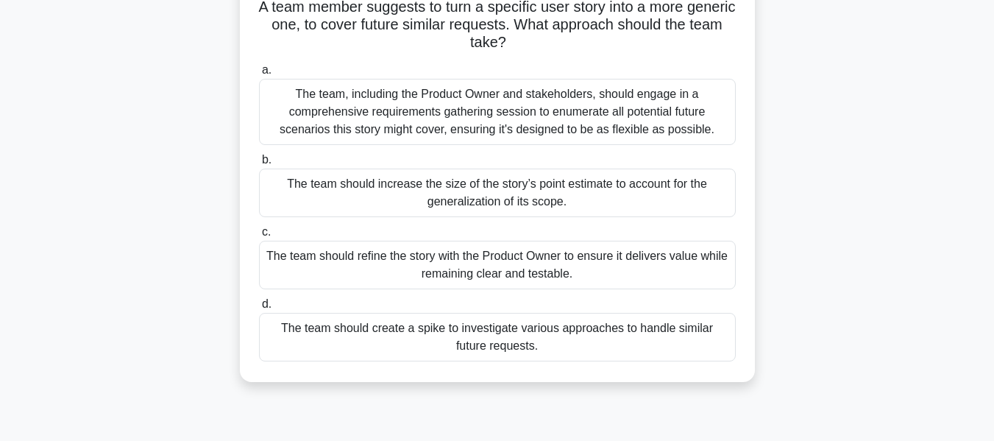
click at [505, 280] on div "The team should refine the story with the Product Owner to ensure it delivers v…" at bounding box center [497, 265] width 477 height 49
click at [259, 237] on input "c. The team should refine the story with the Product Owner to ensure it deliver…" at bounding box center [259, 232] width 0 height 10
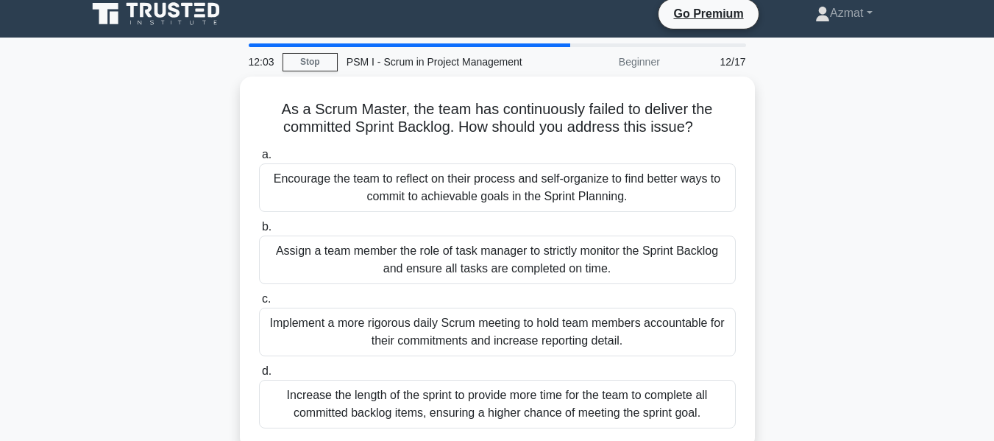
scroll to position [0, 0]
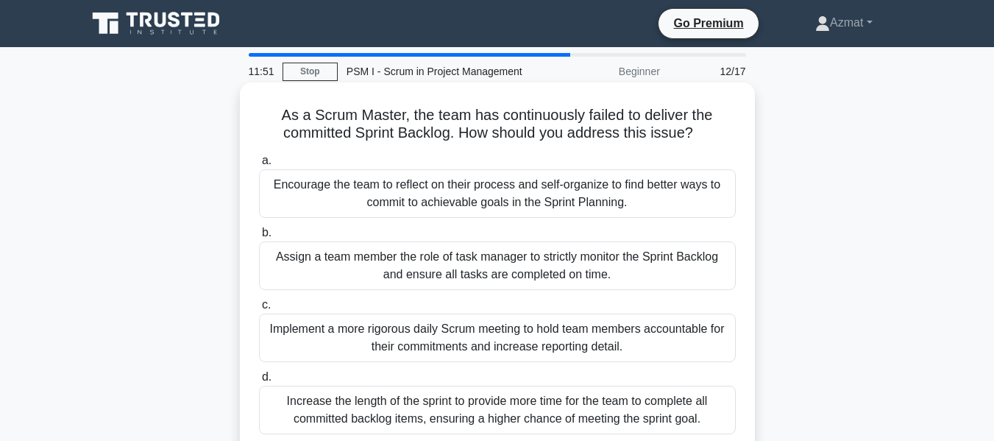
click at [521, 203] on div "Encourage the team to reflect on their process and self-organize to find better…" at bounding box center [497, 193] width 477 height 49
click at [259, 166] on input "a. Encourage the team to reflect on their process and self-organize to find bet…" at bounding box center [259, 161] width 0 height 10
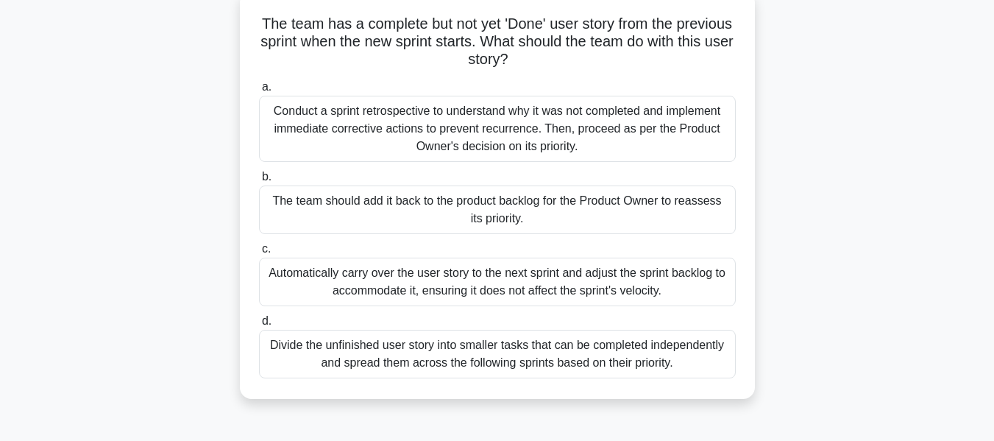
scroll to position [92, 0]
click at [549, 151] on div "Conduct a sprint retrospective to understand why it was not completed and imple…" at bounding box center [497, 128] width 477 height 66
click at [259, 91] on input "a. Conduct a sprint retrospective to understand why it was not completed and im…" at bounding box center [259, 87] width 0 height 10
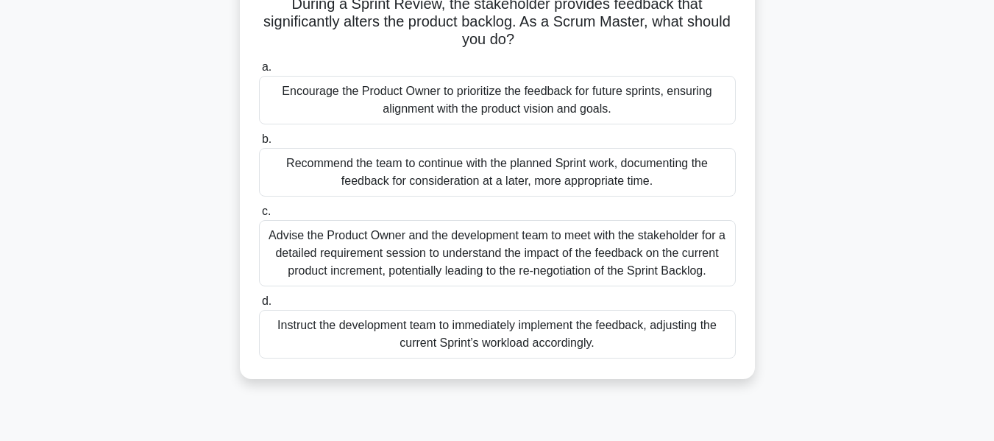
scroll to position [42, 0]
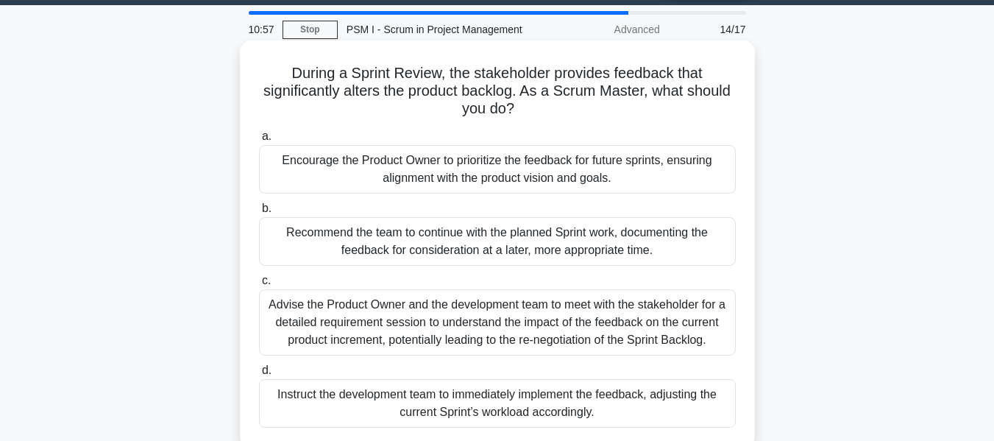
click at [403, 169] on div "Encourage the Product Owner to prioritize the feedback for future sprints, ensu…" at bounding box center [497, 169] width 477 height 49
click at [259, 141] on input "a. Encourage the Product Owner to prioritize the feedback for future sprints, e…" at bounding box center [259, 137] width 0 height 10
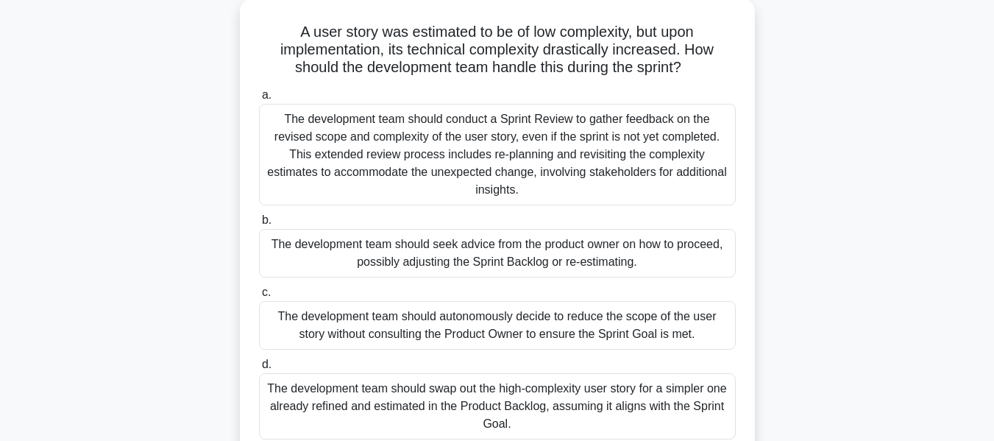
scroll to position [80, 0]
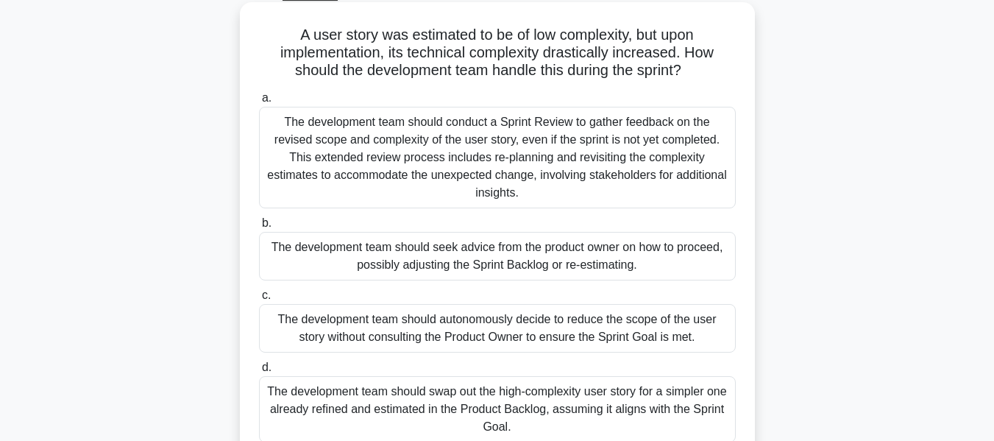
click at [415, 250] on div "The development team should seek advice from the product owner on how to procee…" at bounding box center [497, 256] width 477 height 49
click at [259, 228] on input "b. The development team should seek advice from the product owner on how to pro…" at bounding box center [259, 223] width 0 height 10
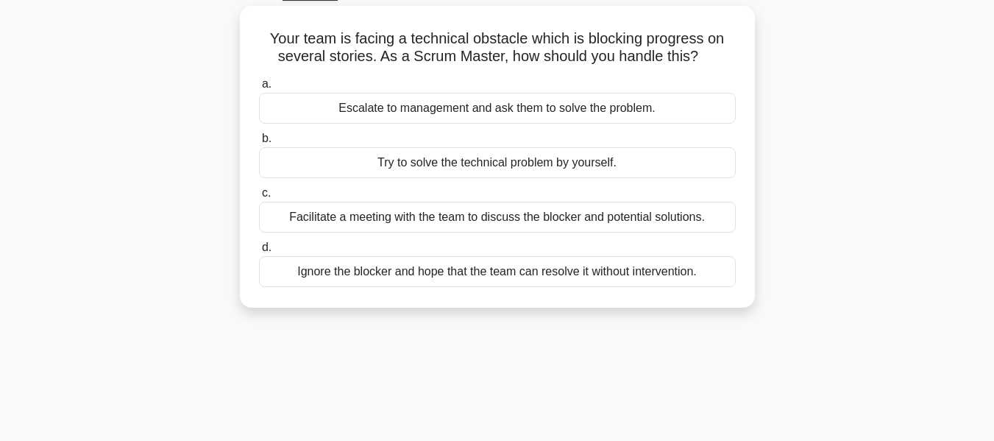
scroll to position [0, 0]
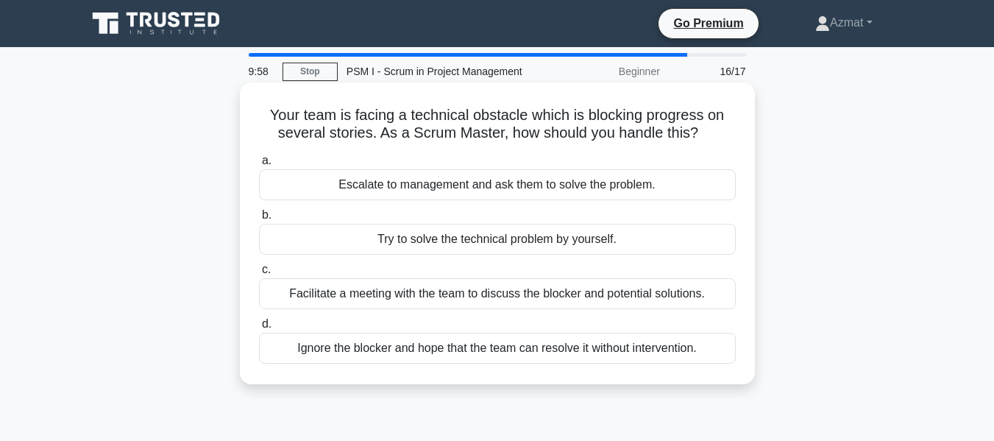
click at [416, 295] on div "Facilitate a meeting with the team to discuss the blocker and potential solutio…" at bounding box center [497, 293] width 477 height 31
click at [259, 274] on input "c. Facilitate a meeting with the team to discuss the blocker and potential solu…" at bounding box center [259, 270] width 0 height 10
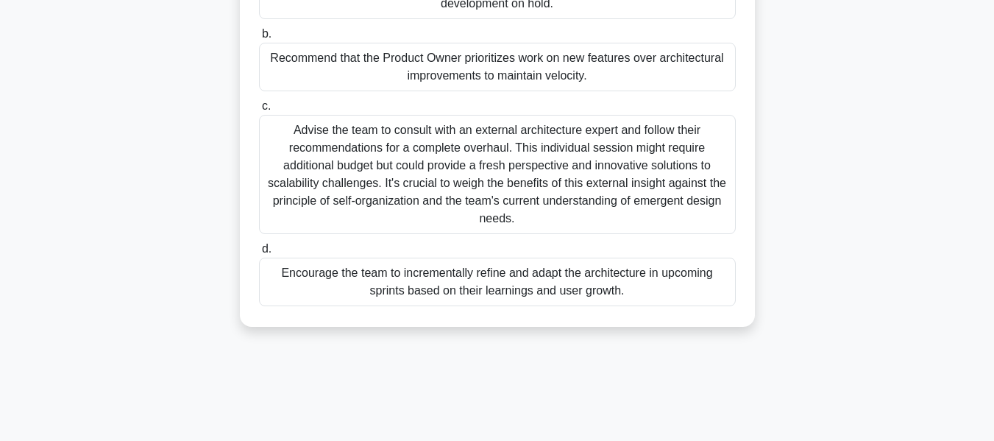
scroll to position [235, 0]
click at [360, 288] on div "Encourage the team to incrementally refine and adapt the architecture in upcomi…" at bounding box center [497, 281] width 477 height 49
click at [259, 253] on input "d. Encourage the team to incrementally refine and adapt the architecture in upc…" at bounding box center [259, 248] width 0 height 10
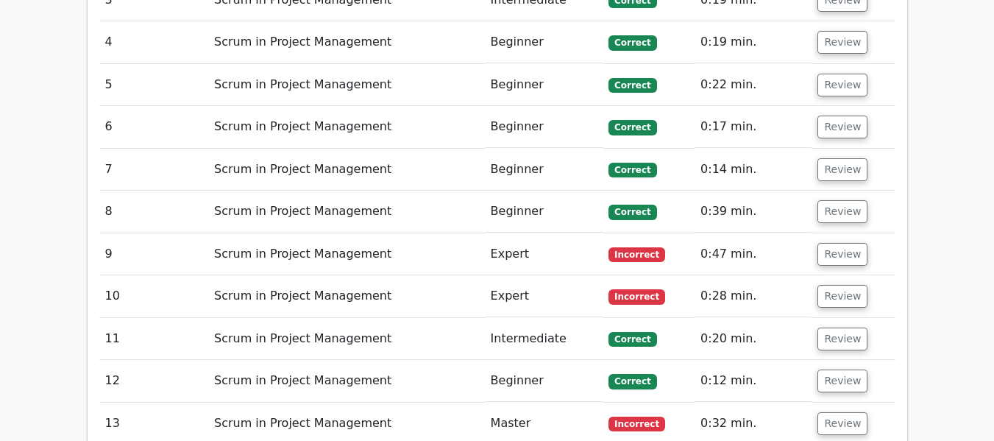
scroll to position [1918, 0]
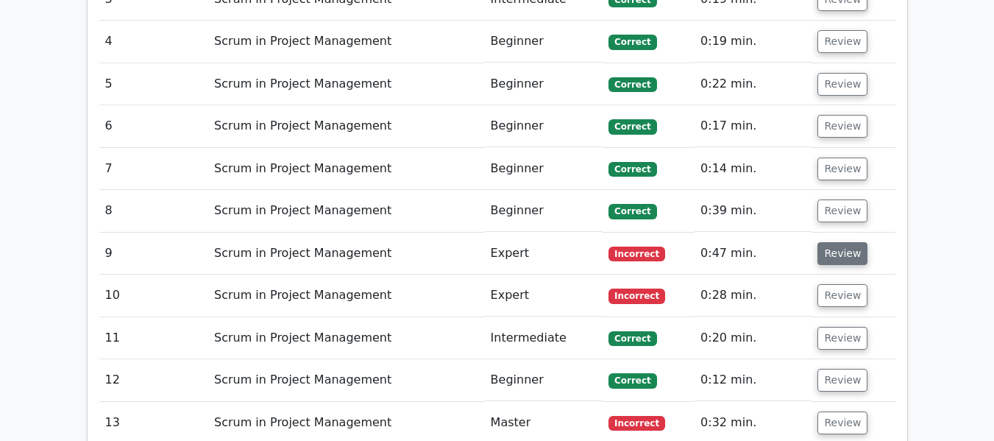
click at [828, 242] on button "Review" at bounding box center [842, 253] width 50 height 23
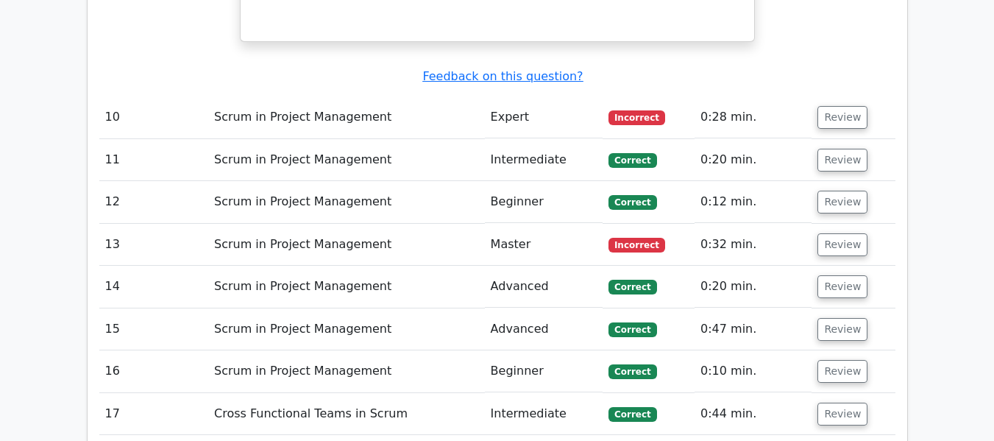
scroll to position [2714, 0]
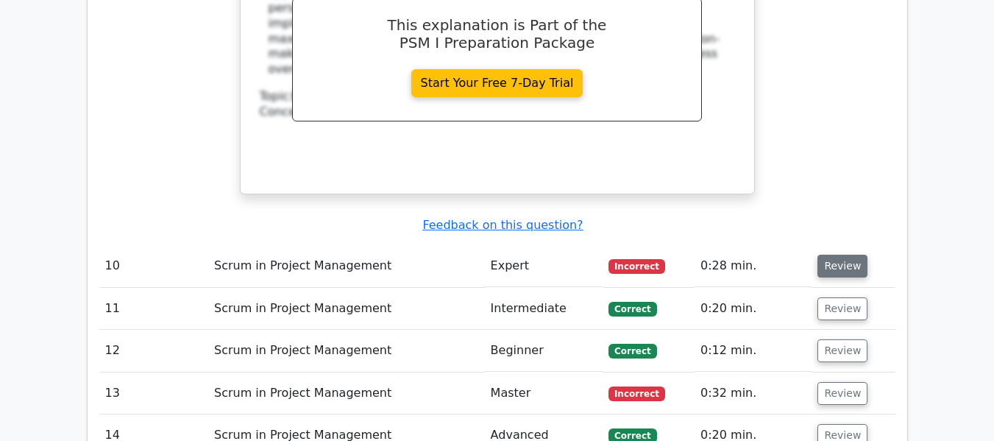
click at [824, 255] on button "Review" at bounding box center [842, 266] width 50 height 23
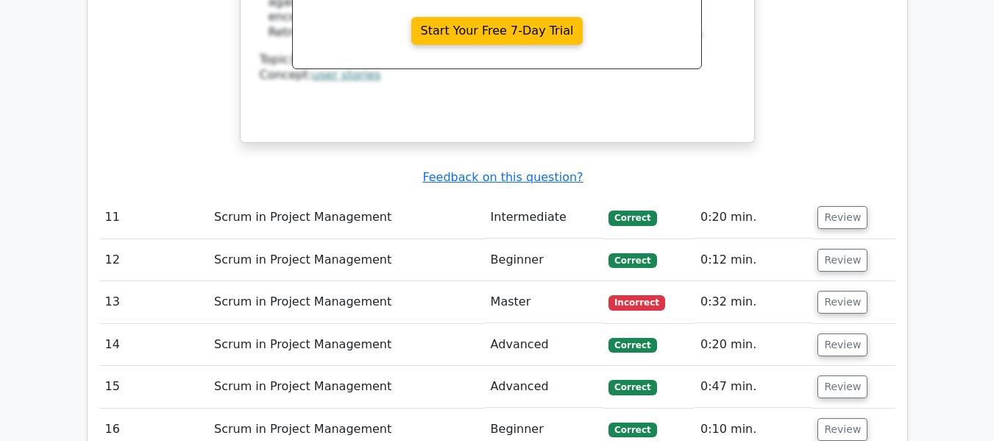
scroll to position [3526, 0]
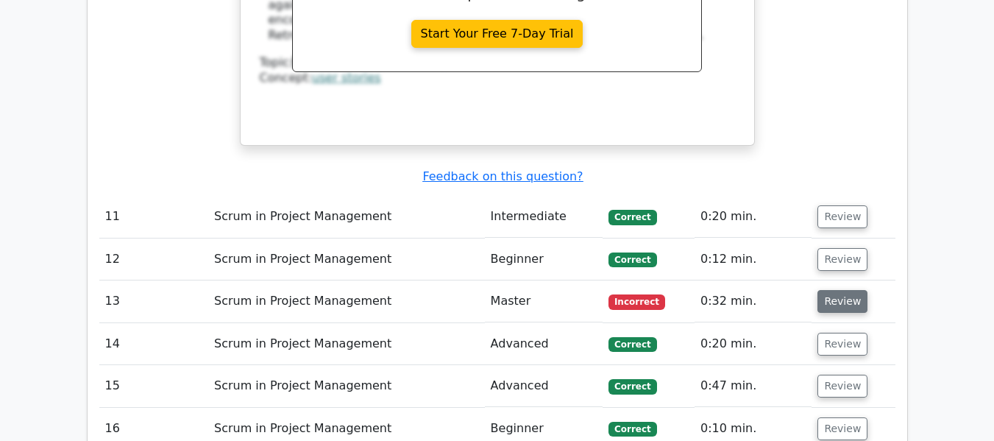
click at [833, 290] on button "Review" at bounding box center [842, 301] width 50 height 23
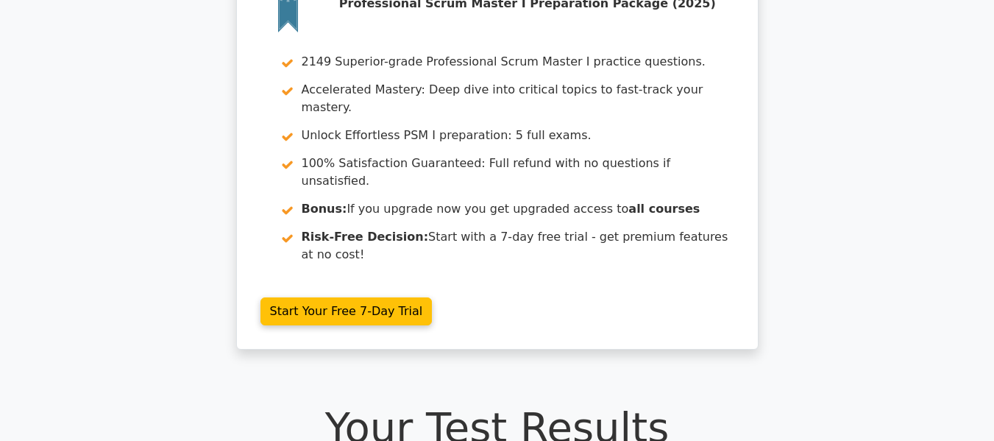
scroll to position [0, 0]
